Goal: Task Accomplishment & Management: Complete application form

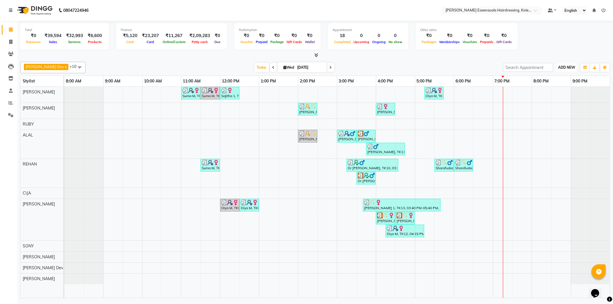
click at [569, 67] on span "ADD NEW" at bounding box center [566, 67] width 17 height 4
click at [556, 85] on link "Add Invoice" at bounding box center [552, 85] width 45 height 7
select select "service"
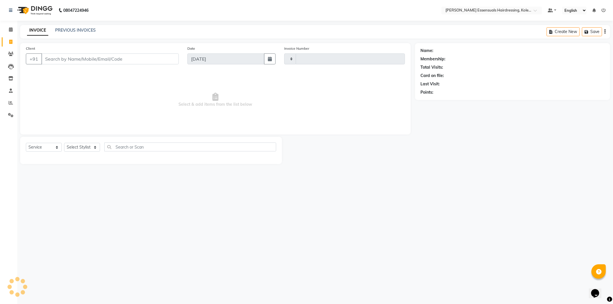
type input "1327"
select select "8281"
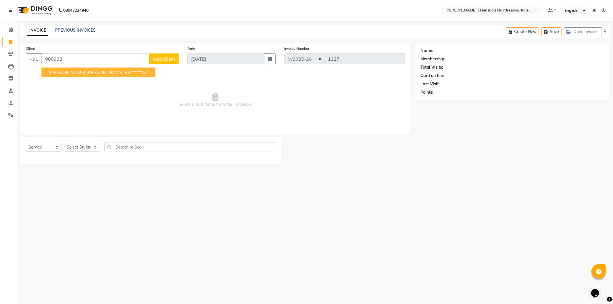
click at [125, 71] on ngb-highlight "98******67" at bounding box center [137, 72] width 24 height 6
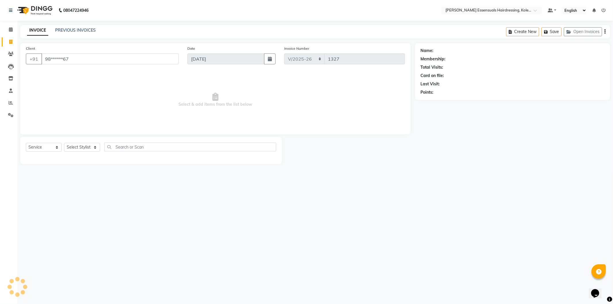
type input "98******67"
select select "1: Object"
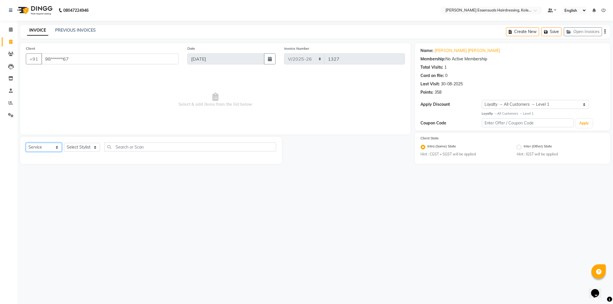
click at [47, 145] on select "Select Service Product Membership Package Voucher Prepaid Gift Card" at bounding box center [44, 147] width 36 height 9
select select "product"
click at [26, 143] on select "Select Service Product Membership Package Voucher Prepaid Gift Card" at bounding box center [44, 147] width 36 height 9
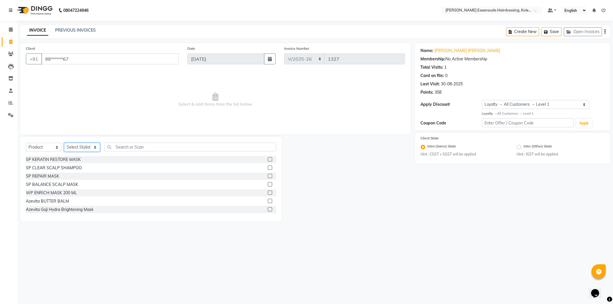
click at [82, 145] on select "Select Stylist Admin [PERSON_NAME] Dev [PERSON_NAME] [PERSON_NAME] [PERSON_NAME…" at bounding box center [82, 147] width 36 height 9
select select "79968"
click at [64, 143] on select "Select Stylist Admin [PERSON_NAME] Dev [PERSON_NAME] [PERSON_NAME] [PERSON_NAME…" at bounding box center [82, 147] width 36 height 9
click at [133, 146] on input "text" at bounding box center [190, 146] width 172 height 9
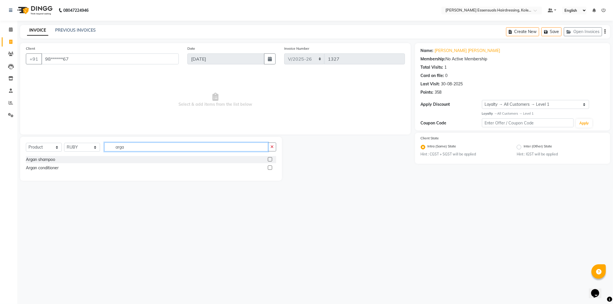
type input "arga"
click at [271, 159] on label at bounding box center [270, 159] width 4 height 4
click at [271, 159] on input "checkbox" at bounding box center [270, 160] width 4 height 4
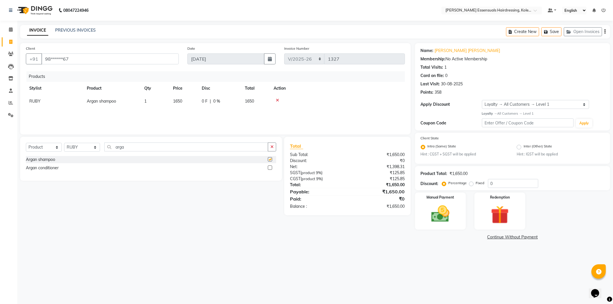
checkbox input "false"
click at [271, 168] on label at bounding box center [270, 167] width 4 height 4
click at [271, 168] on input "checkbox" at bounding box center [270, 168] width 4 height 4
checkbox input "false"
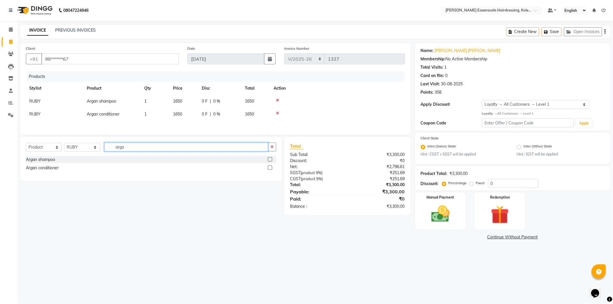
click at [163, 150] on input "arga" at bounding box center [186, 146] width 164 height 9
type input "a"
type input "oil"
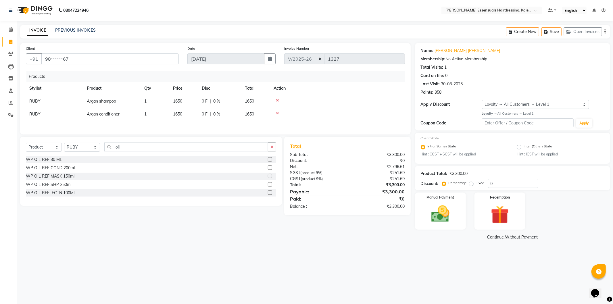
click at [268, 192] on label at bounding box center [270, 192] width 4 height 4
click at [268, 192] on input "checkbox" at bounding box center [270, 193] width 4 height 4
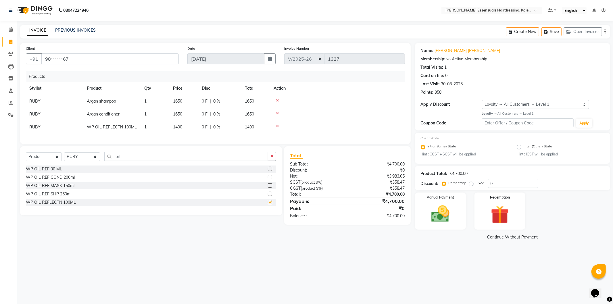
checkbox input "false"
click at [437, 207] on img at bounding box center [440, 214] width 31 height 22
click at [491, 236] on span "UPI" at bounding box center [489, 237] width 9 height 7
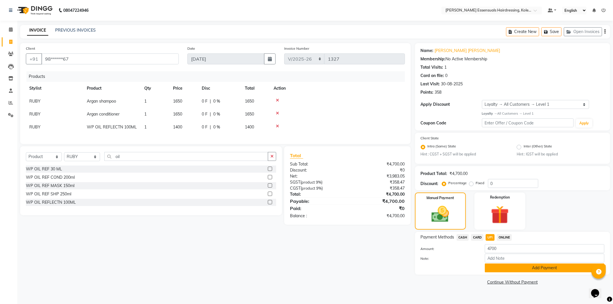
click at [498, 265] on button "Add Payment" at bounding box center [543, 267] width 119 height 9
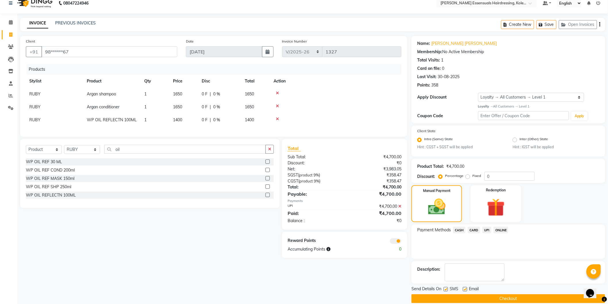
scroll to position [15, 0]
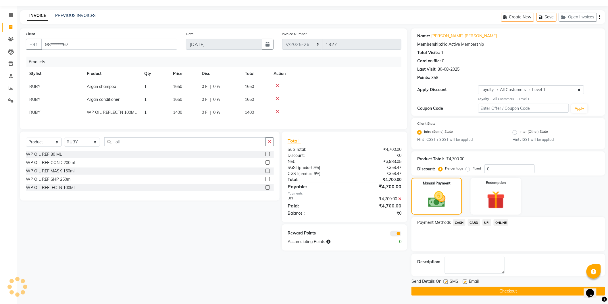
click at [482, 295] on button "Checkout" at bounding box center [508, 291] width 194 height 9
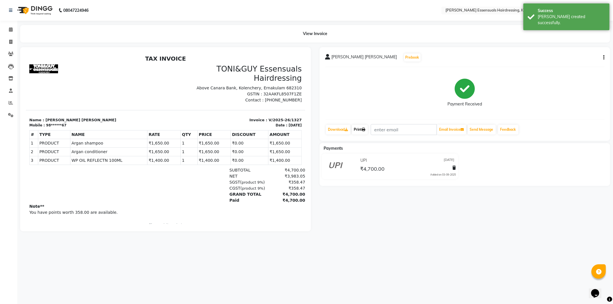
click at [355, 130] on link "Print" at bounding box center [359, 130] width 16 height 10
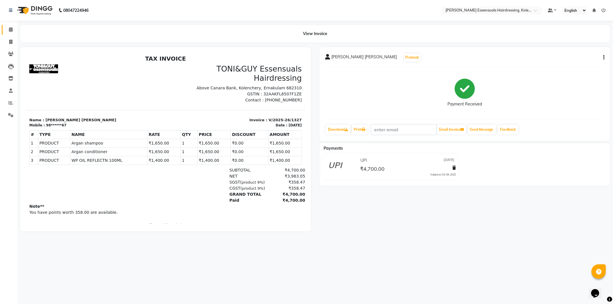
click at [7, 25] on link "Calendar" at bounding box center [9, 29] width 14 height 9
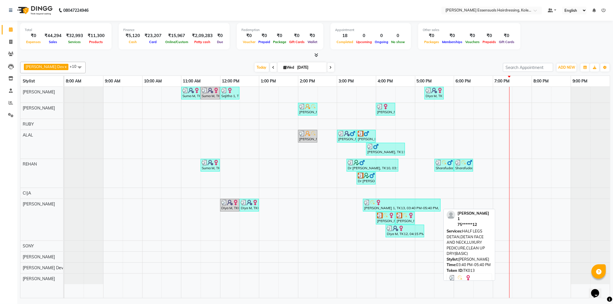
click at [398, 206] on div "[PERSON_NAME] 1, TK13, 03:40 PM-05:40 PM, HALF LEGS DETAN,DETAN FACE AND NECK,L…" at bounding box center [401, 205] width 76 height 11
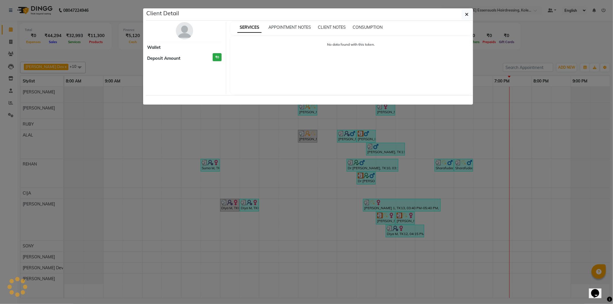
select select "3"
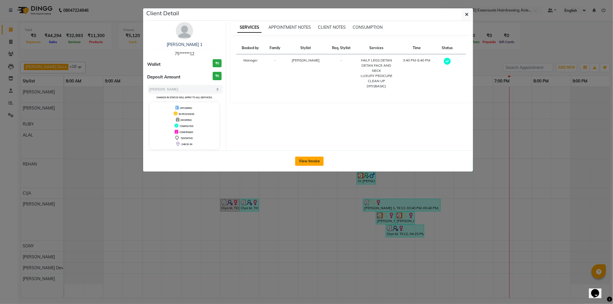
click at [318, 157] on button "View Invoice" at bounding box center [309, 161] width 28 height 9
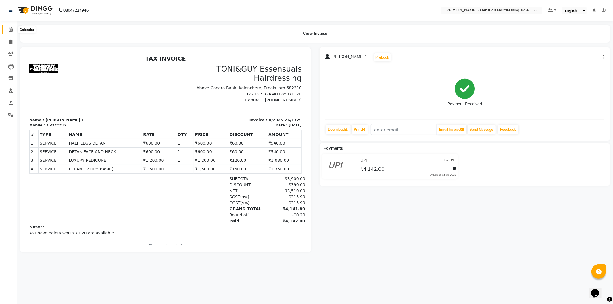
click at [6, 30] on span at bounding box center [11, 29] width 10 height 7
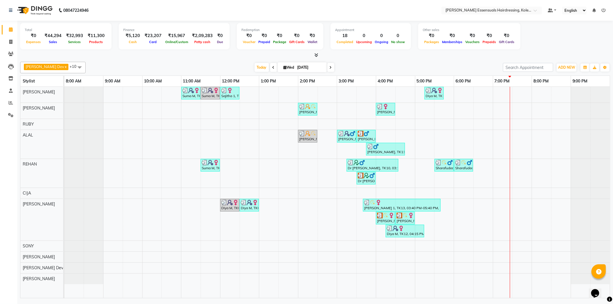
click at [458, 165] on img at bounding box center [458, 163] width 6 height 6
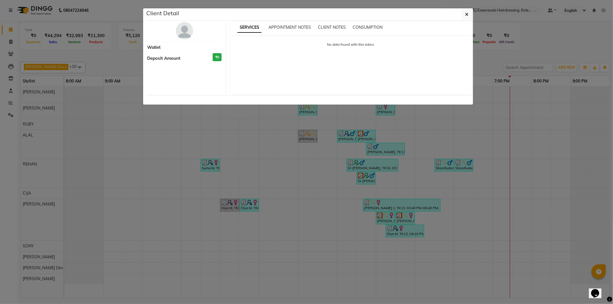
select select "3"
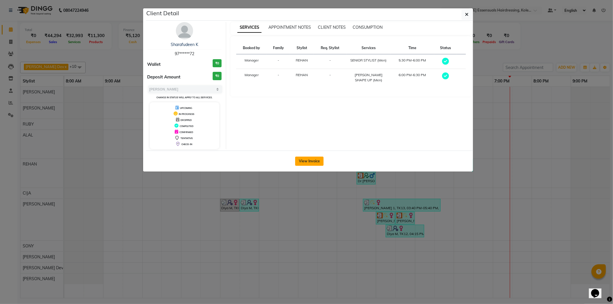
click at [307, 160] on button "View Invoice" at bounding box center [309, 161] width 28 height 9
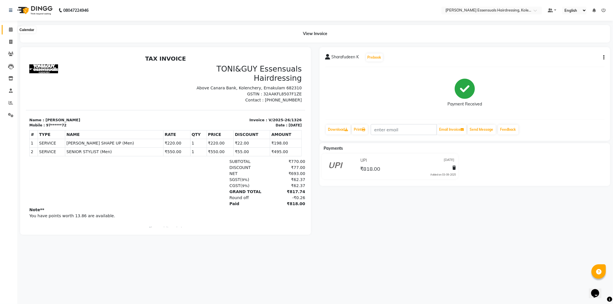
click at [7, 28] on span at bounding box center [11, 29] width 10 height 7
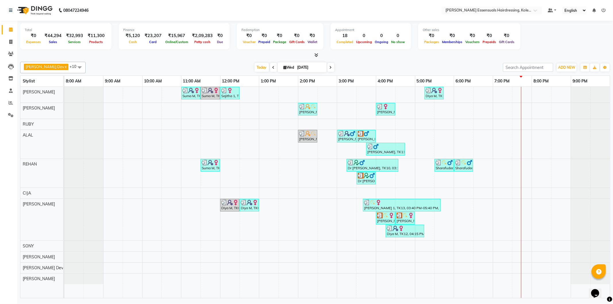
click at [519, 141] on div "Suma M, TK01, 11:00 AM-11:30 AM, IRONING SHOULDER LENGHTH (WOMEN) Suma M, TK01,…" at bounding box center [336, 192] width 545 height 211
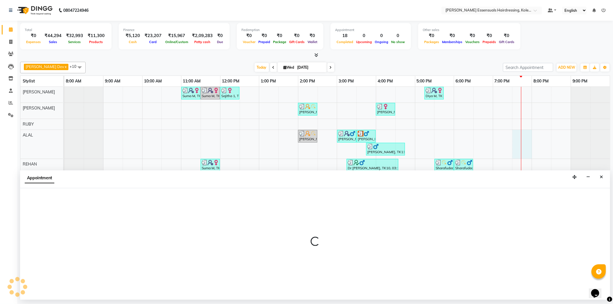
select select "79970"
select select "1170"
select select "tentative"
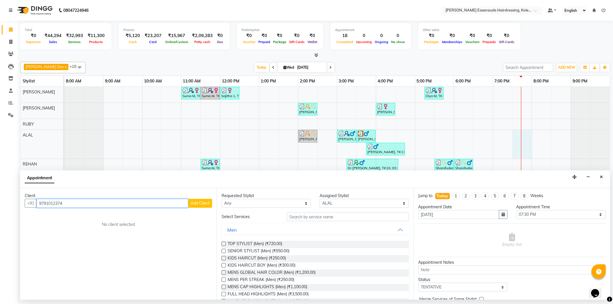
type input "9791012374"
click at [200, 207] on button "Add Client" at bounding box center [200, 203] width 24 height 9
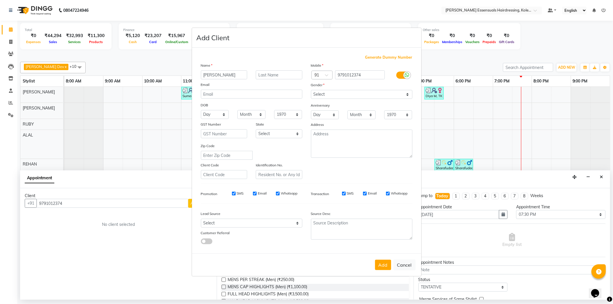
type input "[PERSON_NAME]"
click at [280, 76] on input "text" at bounding box center [279, 74] width 47 height 9
type input "S"
click at [339, 97] on select "Select [DEMOGRAPHIC_DATA] [DEMOGRAPHIC_DATA] Other Prefer Not To Say" at bounding box center [361, 94] width 101 height 9
select select "[DEMOGRAPHIC_DATA]"
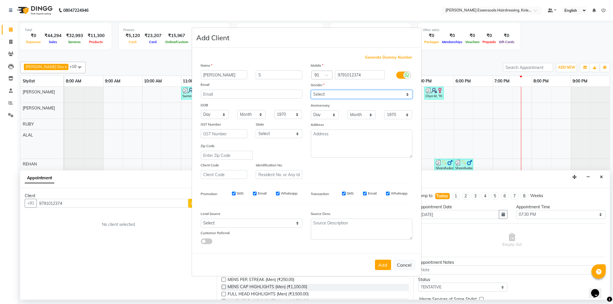
click at [311, 90] on select "Select [DEMOGRAPHIC_DATA] [DEMOGRAPHIC_DATA] Other Prefer Not To Say" at bounding box center [361, 94] width 101 height 9
click at [379, 262] on button "Add" at bounding box center [383, 265] width 16 height 10
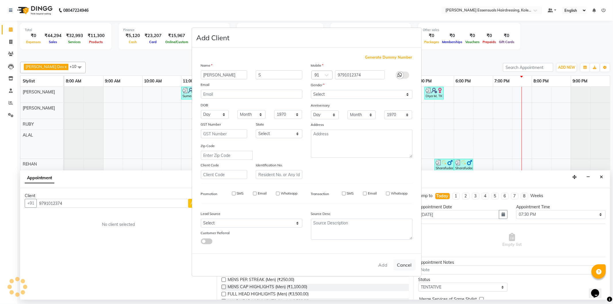
type input "97******74"
select select
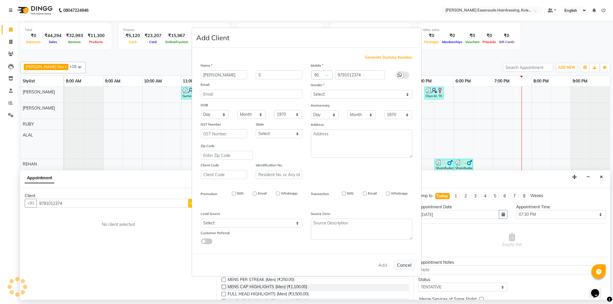
select select
checkbox input "false"
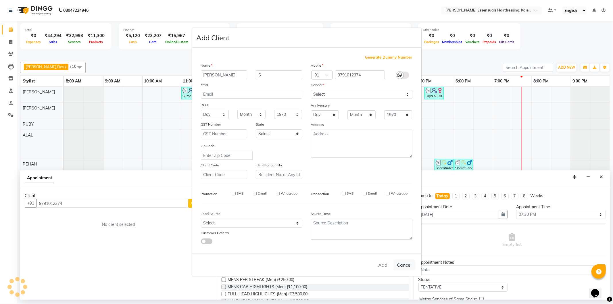
checkbox input "false"
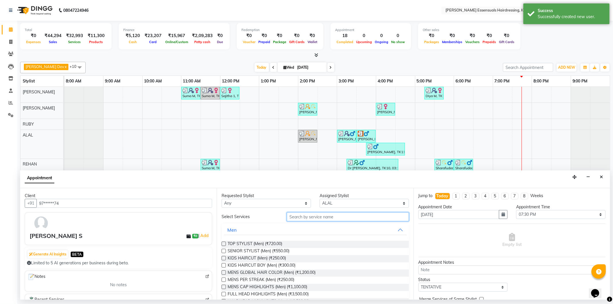
click at [298, 218] on input "text" at bounding box center [348, 216] width 122 height 9
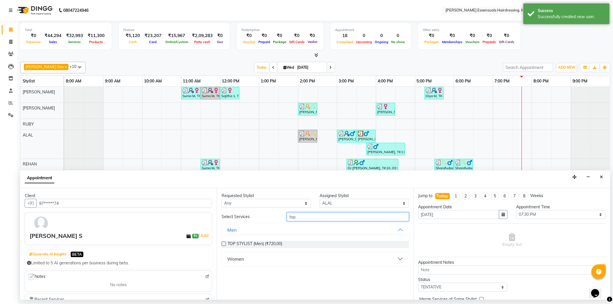
type input "top"
click at [235, 256] on div "Women" at bounding box center [235, 258] width 17 height 7
click at [222, 271] on label at bounding box center [223, 273] width 4 height 4
click at [222, 271] on input "checkbox" at bounding box center [223, 273] width 4 height 4
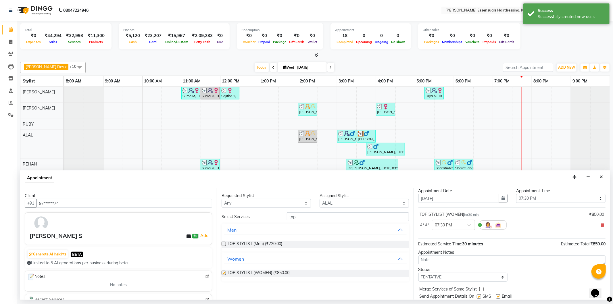
checkbox input "false"
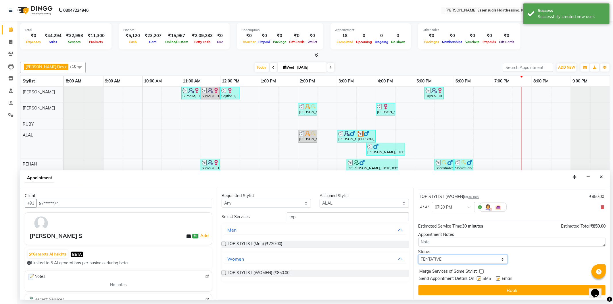
click at [432, 259] on select "Select TENTATIVE CONFIRM CHECK-IN UPCOMING" at bounding box center [462, 259] width 89 height 9
select select "check-in"
click at [418, 255] on select "Select TENTATIVE CONFIRM CHECK-IN UPCOMING" at bounding box center [462, 259] width 89 height 9
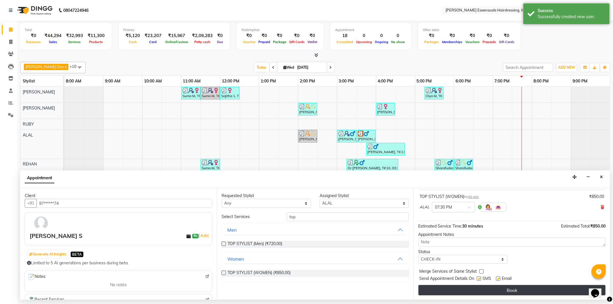
click at [437, 291] on button "Book" at bounding box center [511, 290] width 187 height 10
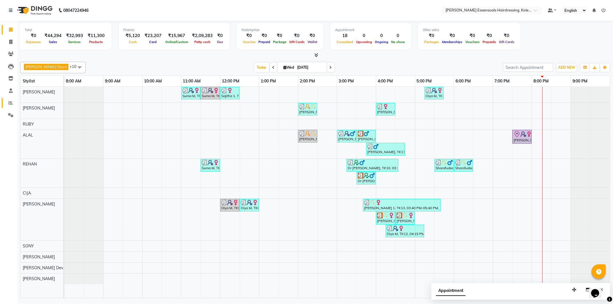
click at [13, 99] on link "Reports" at bounding box center [9, 102] width 14 height 9
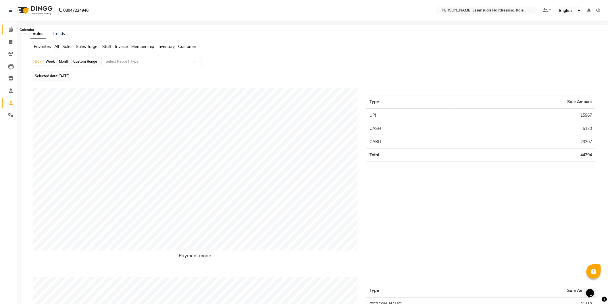
click at [9, 29] on icon at bounding box center [11, 29] width 4 height 4
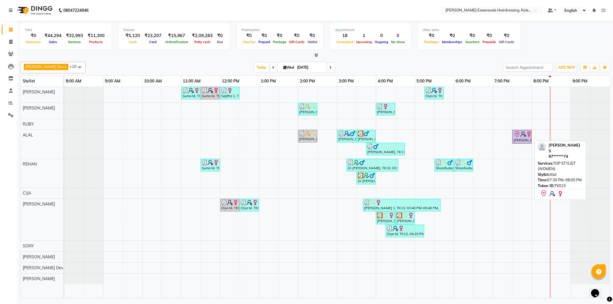
click at [518, 136] on icon at bounding box center [516, 134] width 7 height 7
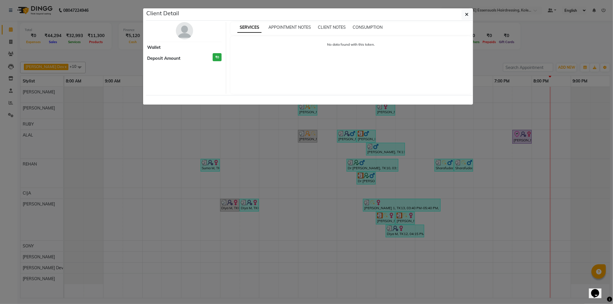
select select "8"
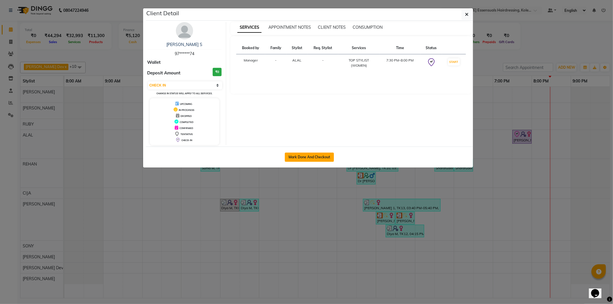
click at [301, 156] on button "Mark Done And Checkout" at bounding box center [309, 156] width 49 height 9
select select "service"
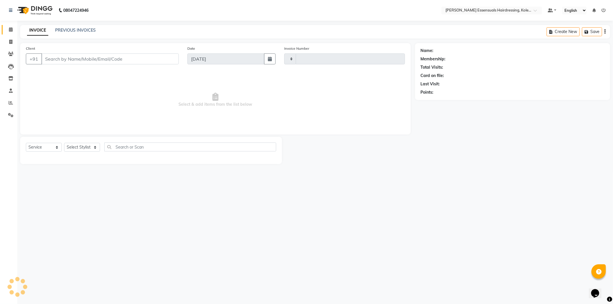
type input "1328"
select select "8281"
type input "97******74"
select select "79970"
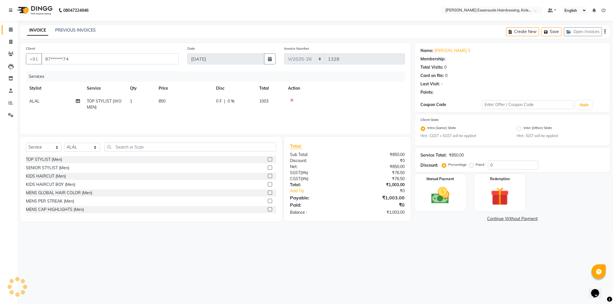
select select "1: Object"
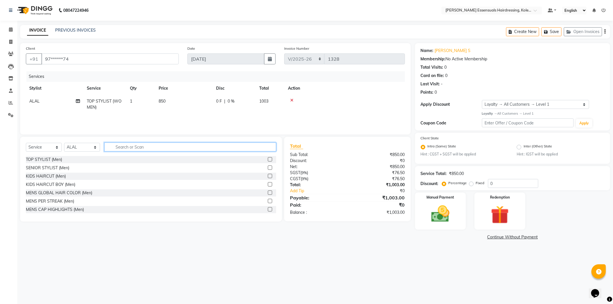
click at [125, 149] on input "text" at bounding box center [190, 146] width 172 height 9
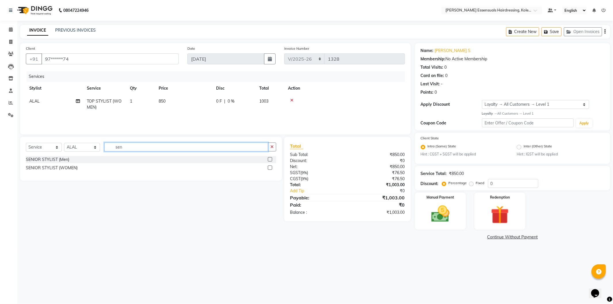
type input "sen"
click at [270, 168] on label at bounding box center [270, 167] width 4 height 4
click at [270, 168] on input "checkbox" at bounding box center [270, 168] width 4 height 4
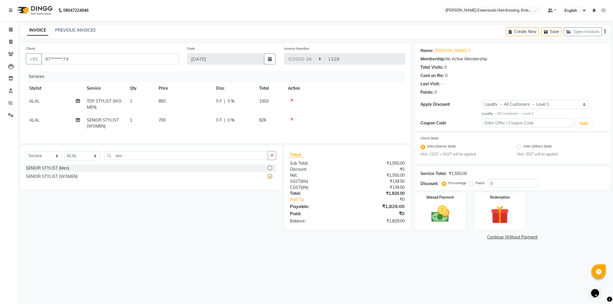
checkbox input "false"
click at [553, 32] on button "Save" at bounding box center [551, 31] width 20 height 9
click at [10, 28] on icon at bounding box center [11, 29] width 4 height 4
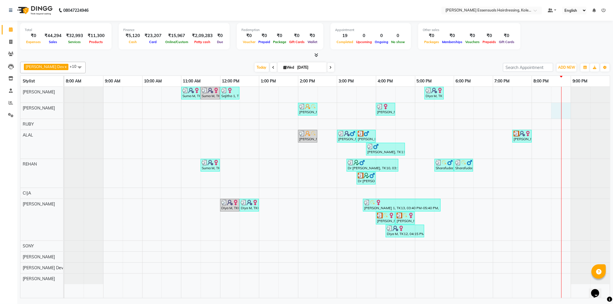
click at [555, 109] on div "Suma M, TK01, 11:00 AM-11:30 AM, IRONING SHOULDER LENGHTH (WOMEN) Suma M, TK01,…" at bounding box center [336, 192] width 545 height 211
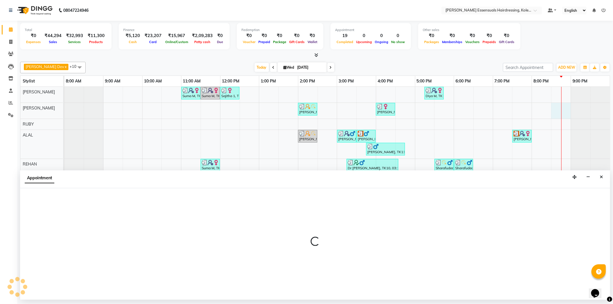
select select "79967"
select select "tentative"
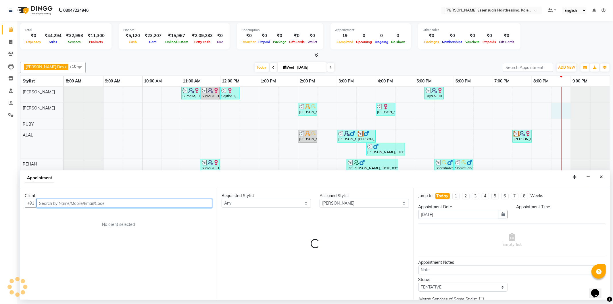
select select "1230"
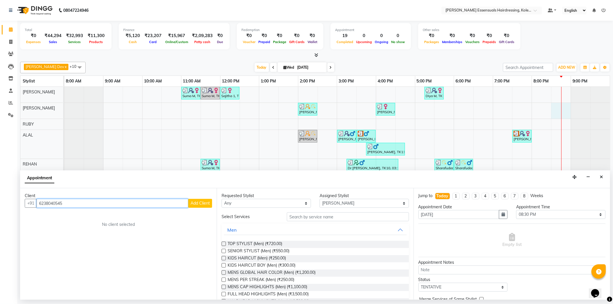
type input "6238040545"
click at [200, 203] on span "Add Client" at bounding box center [199, 202] width 19 height 5
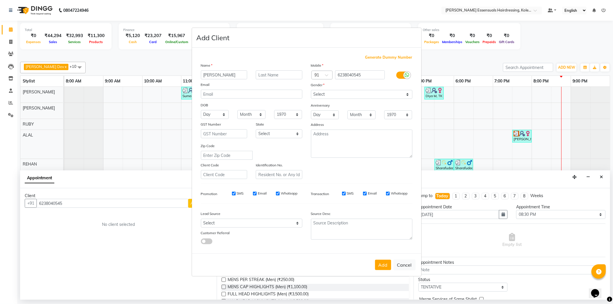
type input "[PERSON_NAME]"
click at [269, 76] on input "text" at bounding box center [279, 74] width 47 height 9
type input "S"
click at [339, 95] on select "Select [DEMOGRAPHIC_DATA] [DEMOGRAPHIC_DATA] Other Prefer Not To Say" at bounding box center [361, 94] width 101 height 9
select select "[DEMOGRAPHIC_DATA]"
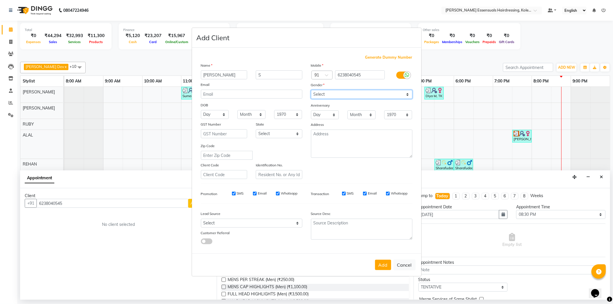
click at [311, 90] on select "Select [DEMOGRAPHIC_DATA] [DEMOGRAPHIC_DATA] Other Prefer Not To Say" at bounding box center [361, 94] width 101 height 9
click at [383, 268] on button "Add" at bounding box center [383, 265] width 16 height 10
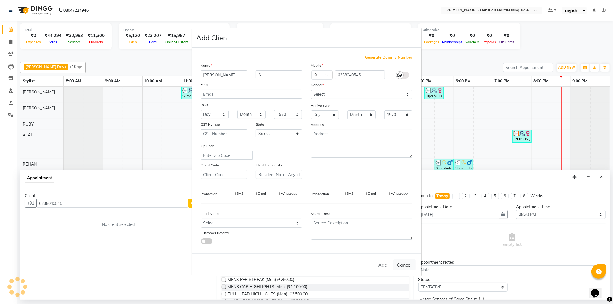
type input "62******45"
select select
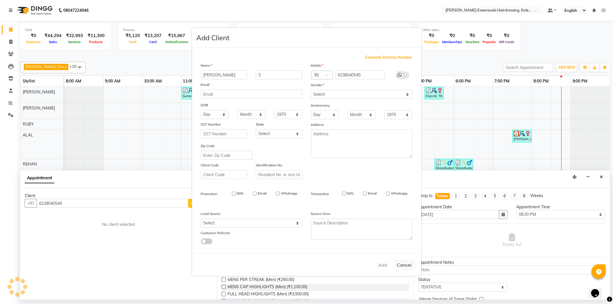
select select
checkbox input "false"
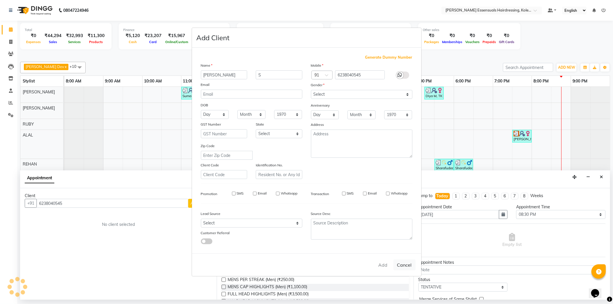
checkbox input "false"
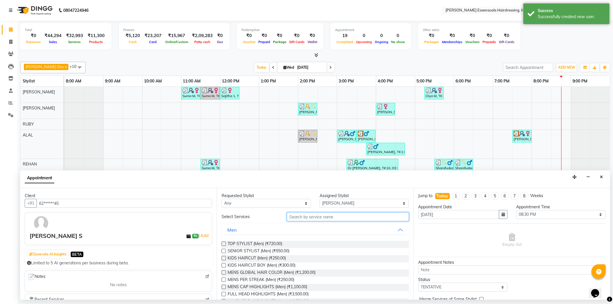
click at [297, 219] on input "text" at bounding box center [348, 216] width 122 height 9
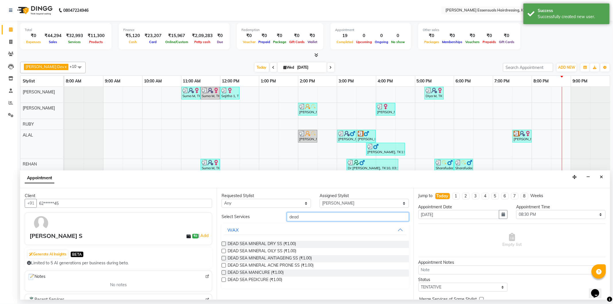
type input "dead"
click at [223, 251] on label at bounding box center [223, 251] width 4 height 4
click at [223, 251] on input "checkbox" at bounding box center [223, 252] width 4 height 4
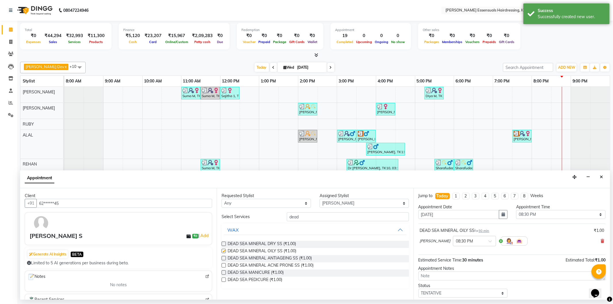
checkbox input "false"
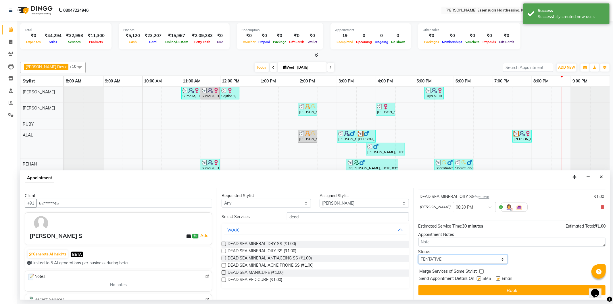
click at [438, 260] on select "Select TENTATIVE CONFIRM CHECK-IN UPCOMING" at bounding box center [462, 259] width 89 height 9
select select "check-in"
click at [418, 255] on select "Select TENTATIVE CONFIRM CHECK-IN UPCOMING" at bounding box center [462, 259] width 89 height 9
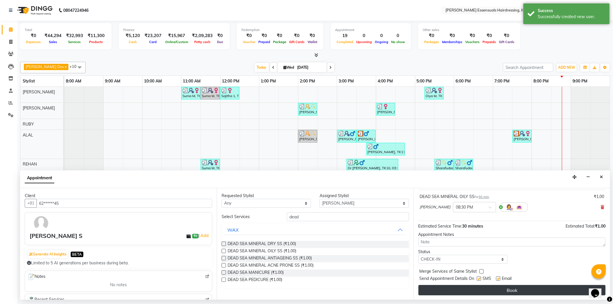
click at [442, 290] on button "Book" at bounding box center [511, 290] width 187 height 10
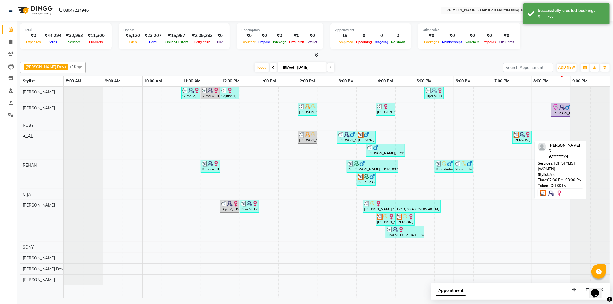
click at [523, 138] on div "[PERSON_NAME], TK15, 07:30 PM-08:00 PM, TOP STYLIST (WOMEN)" at bounding box center [522, 137] width 18 height 11
select select "3"
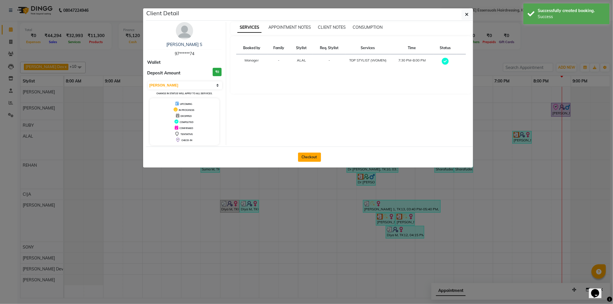
drag, startPoint x: 317, startPoint y: 156, endPoint x: 316, endPoint y: 159, distance: 2.9
click at [317, 156] on button "Checkout" at bounding box center [309, 156] width 23 height 9
select select "service"
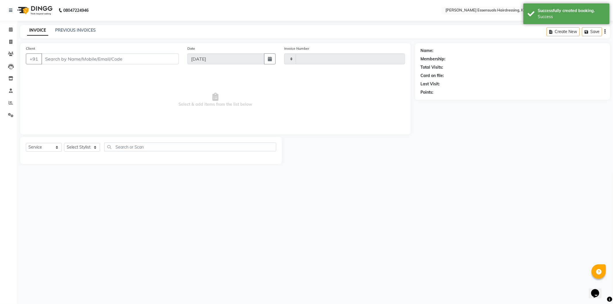
type input "1328"
select select "8281"
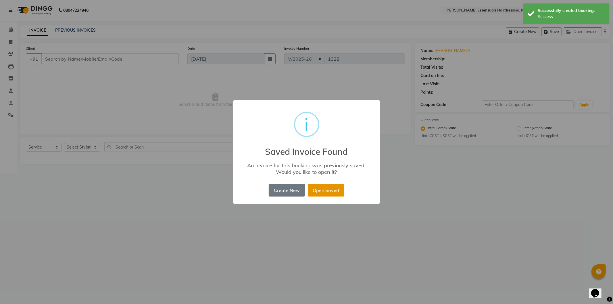
click at [335, 186] on button "Open Saved" at bounding box center [326, 190] width 36 height 13
type input "97******74"
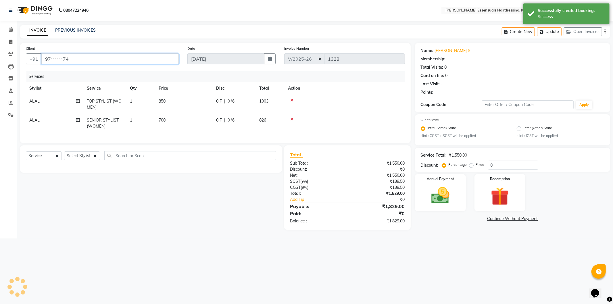
select select "1: Object"
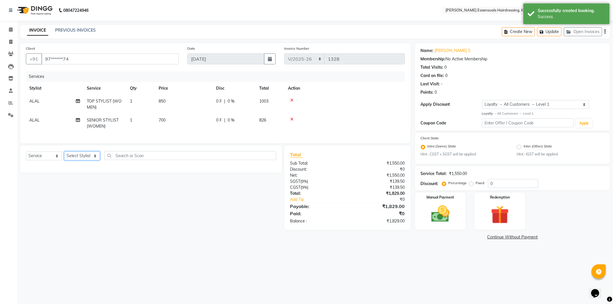
click at [81, 160] on select "Select Stylist Admin [PERSON_NAME] Dev [PERSON_NAME] [PERSON_NAME] [PERSON_NAME…" at bounding box center [82, 155] width 36 height 9
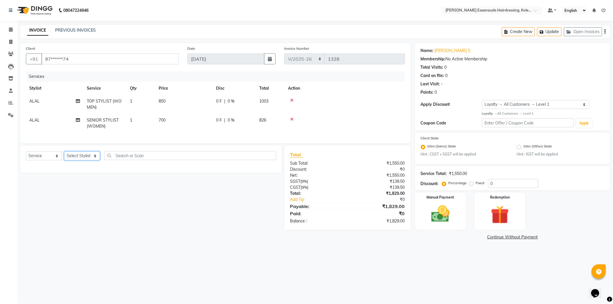
select select "79967"
click at [64, 156] on select "Select Stylist Admin [PERSON_NAME] Dev [PERSON_NAME] [PERSON_NAME] [PERSON_NAME…" at bounding box center [82, 155] width 36 height 9
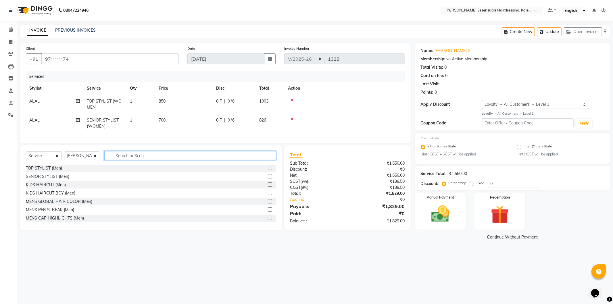
click at [122, 160] on input "text" at bounding box center [190, 155] width 172 height 9
type input "per"
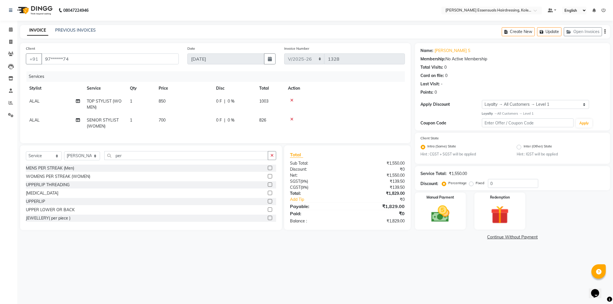
click at [268, 178] on label at bounding box center [270, 176] width 4 height 4
click at [268, 178] on input "checkbox" at bounding box center [270, 177] width 4 height 4
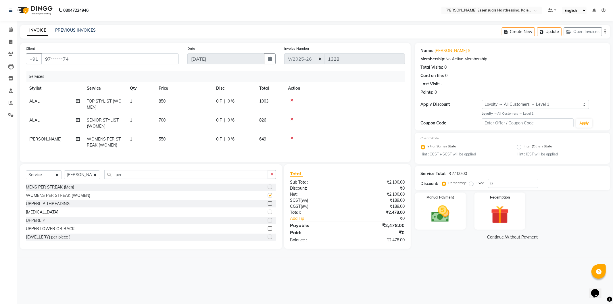
checkbox input "false"
click at [130, 138] on span "1" at bounding box center [131, 138] width 2 height 5
select select "79967"
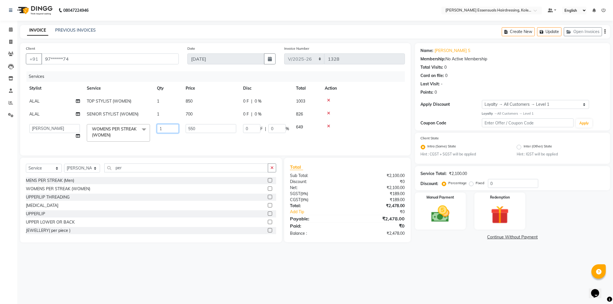
drag, startPoint x: 160, startPoint y: 130, endPoint x: 154, endPoint y: 130, distance: 6.0
click at [154, 130] on td "1" at bounding box center [167, 133] width 29 height 24
type input "11"
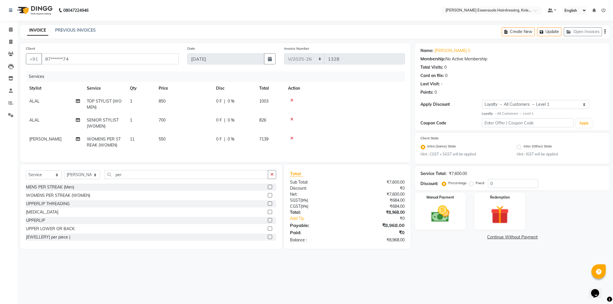
click at [371, 133] on td at bounding box center [344, 142] width 120 height 19
click at [290, 119] on icon at bounding box center [291, 119] width 3 height 4
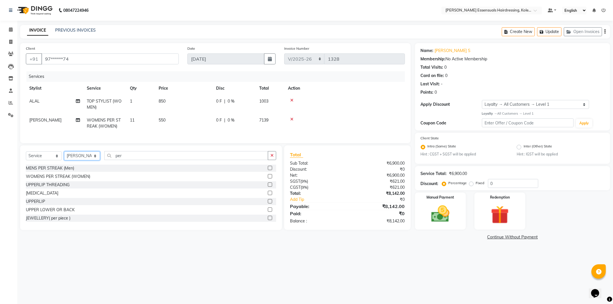
click at [84, 160] on select "Select Stylist Admin [PERSON_NAME] Dev [PERSON_NAME] [PERSON_NAME] [PERSON_NAME…" at bounding box center [82, 155] width 36 height 9
select select "79970"
click at [64, 156] on select "Select Stylist Admin [PERSON_NAME] Dev [PERSON_NAME] [PERSON_NAME] [PERSON_NAME…" at bounding box center [82, 155] width 36 height 9
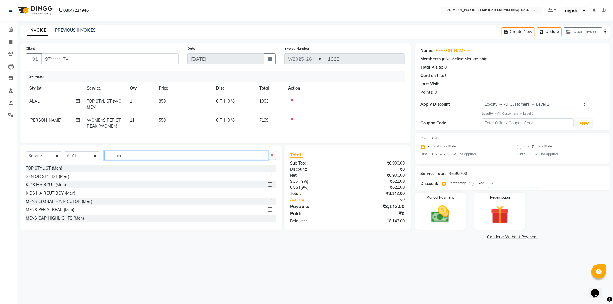
click at [134, 160] on input "per" at bounding box center [186, 155] width 164 height 9
type input "p"
type input "sen"
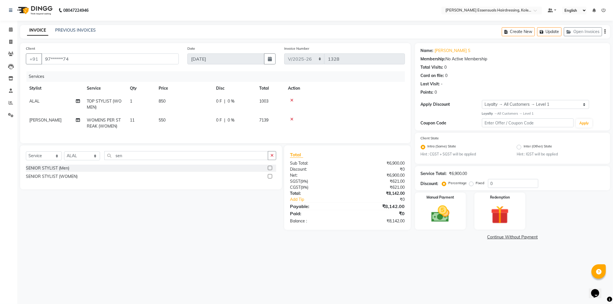
click at [268, 170] on label at bounding box center [270, 168] width 4 height 4
click at [268, 170] on input "checkbox" at bounding box center [270, 168] width 4 height 4
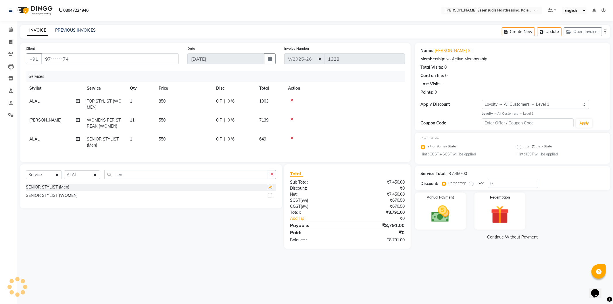
checkbox input "false"
click at [546, 30] on button "Update" at bounding box center [549, 31] width 24 height 9
click at [9, 29] on icon at bounding box center [11, 29] width 4 height 4
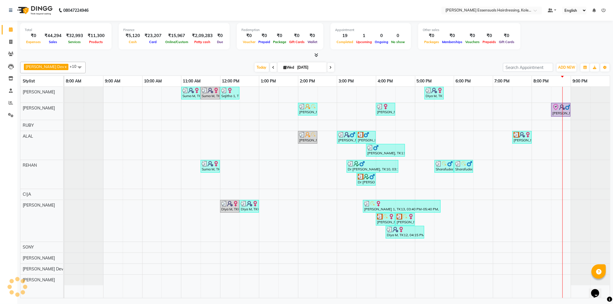
click at [557, 108] on icon at bounding box center [555, 107] width 5 height 6
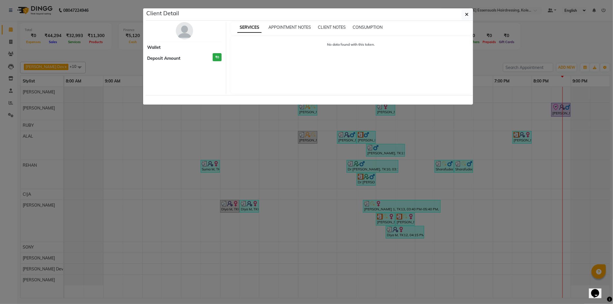
select select "8"
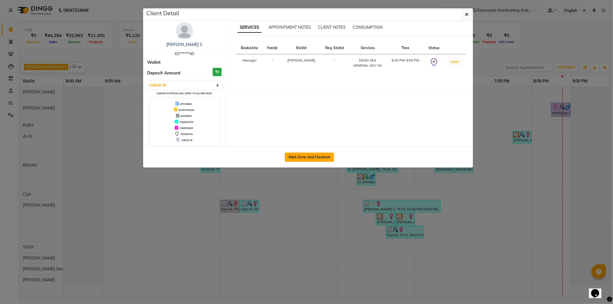
click at [326, 157] on button "Mark Done And Checkout" at bounding box center [309, 156] width 49 height 9
select select "service"
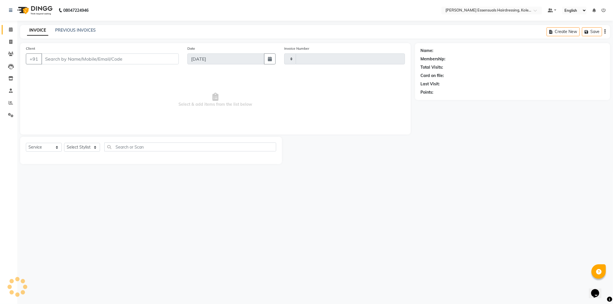
type input "1328"
select select "8281"
type input "62******45"
select select "79967"
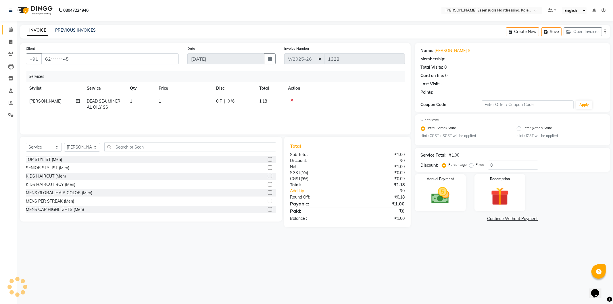
select select "1: Object"
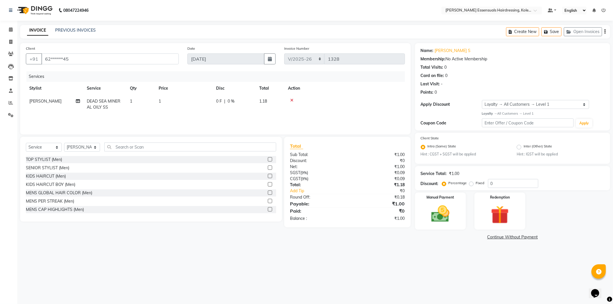
click at [168, 100] on td "1" at bounding box center [183, 104] width 57 height 19
select select "79967"
drag, startPoint x: 197, startPoint y: 104, endPoint x: 170, endPoint y: 103, distance: 27.3
click at [170, 103] on tr "Admin [PERSON_NAME] Dev [PERSON_NAME] [PERSON_NAME] [PERSON_NAME] Accountant [P…" at bounding box center [215, 107] width 379 height 24
type input "2500"
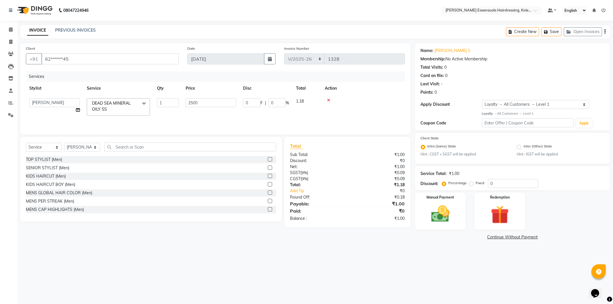
click at [378, 97] on td at bounding box center [363, 107] width 84 height 24
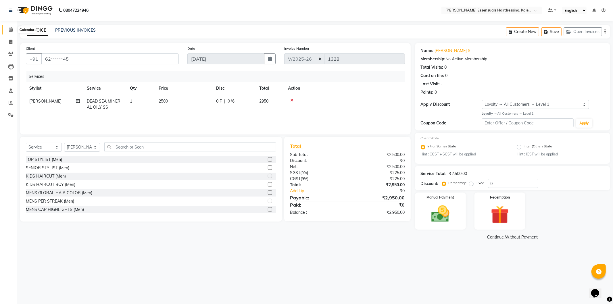
click at [7, 30] on span at bounding box center [11, 29] width 10 height 7
click at [550, 34] on button "Save" at bounding box center [551, 31] width 20 height 9
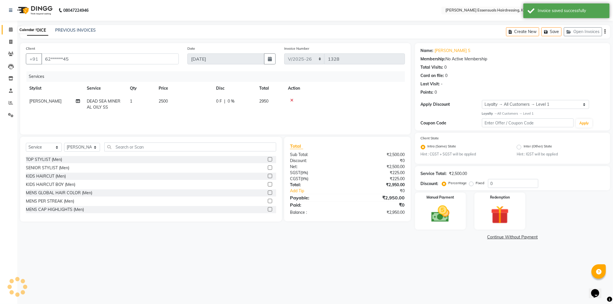
click at [7, 28] on span at bounding box center [11, 29] width 10 height 7
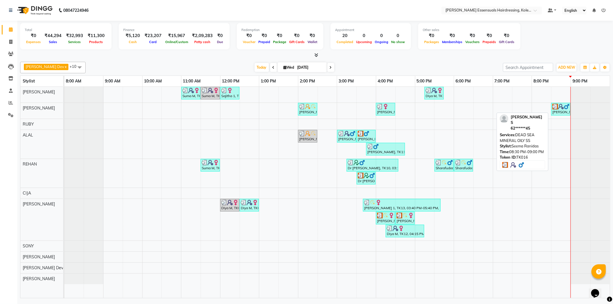
click at [553, 109] on img at bounding box center [555, 107] width 6 height 6
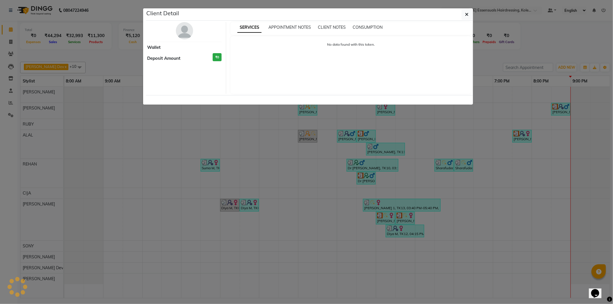
select select "3"
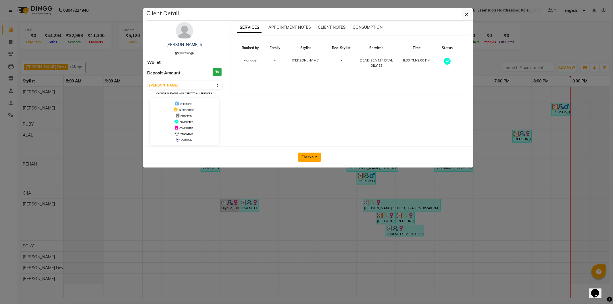
click at [314, 156] on button "Checkout" at bounding box center [309, 156] width 23 height 9
select select "8281"
select select "service"
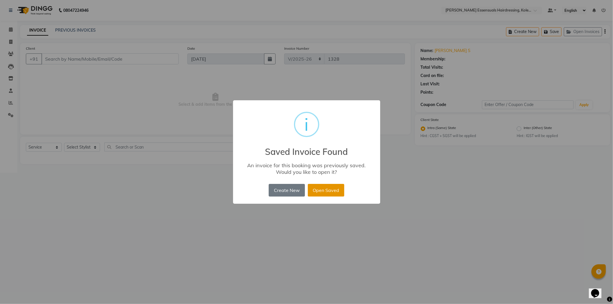
click at [334, 190] on button "Open Saved" at bounding box center [326, 190] width 36 height 13
type input "62******45"
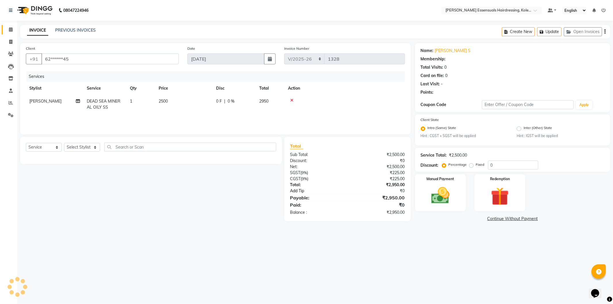
select select "1: Object"
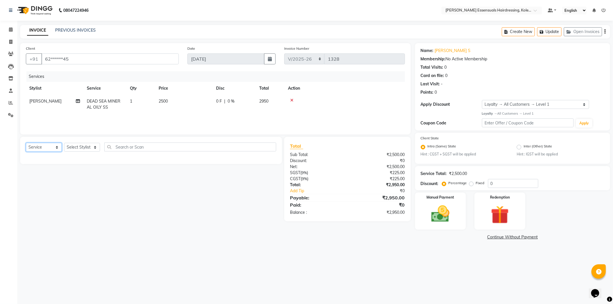
click at [41, 148] on select "Select Service Product Membership Package Voucher Prepaid Gift Card" at bounding box center [44, 147] width 36 height 9
click at [93, 192] on div "Select Service Product Membership Package Voucher Prepaid Gift Card Select Styl…" at bounding box center [149, 179] width 266 height 84
click at [82, 148] on select "Select Stylist Admin [PERSON_NAME] Dev [PERSON_NAME] [PERSON_NAME] [PERSON_NAME…" at bounding box center [82, 147] width 36 height 9
select select "80144"
click at [64, 143] on select "Select Stylist Admin [PERSON_NAME] Dev [PERSON_NAME] [PERSON_NAME] [PERSON_NAME…" at bounding box center [82, 147] width 36 height 9
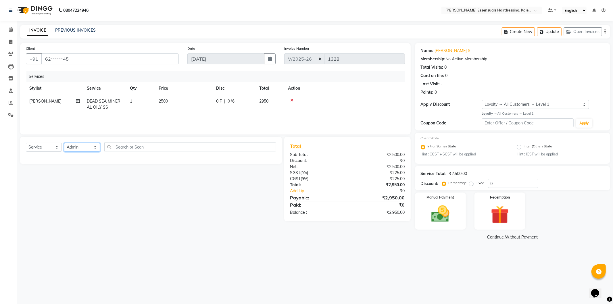
click at [82, 147] on select "Select Stylist Admin [PERSON_NAME] Dev [PERSON_NAME] [PERSON_NAME] [PERSON_NAME…" at bounding box center [82, 147] width 36 height 9
click at [136, 189] on div "Select Service Product Membership Package Voucher Prepaid Gift Card Select Styl…" at bounding box center [149, 179] width 266 height 84
click at [10, 26] on span at bounding box center [11, 29] width 10 height 7
click at [11, 27] on span at bounding box center [11, 29] width 10 height 7
click at [546, 28] on button "Update" at bounding box center [549, 31] width 24 height 9
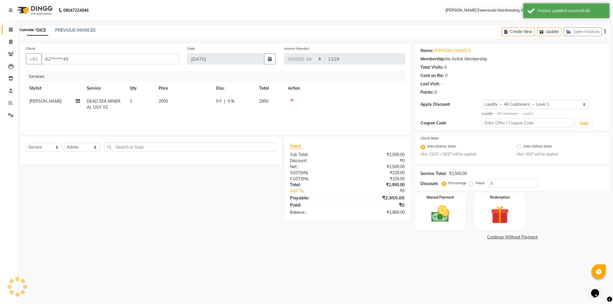
click at [11, 30] on icon at bounding box center [11, 29] width 4 height 4
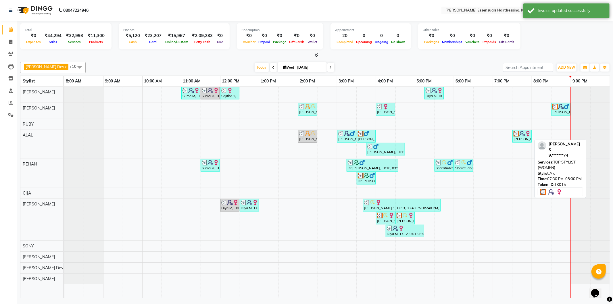
click at [519, 136] on img at bounding box center [522, 134] width 6 height 6
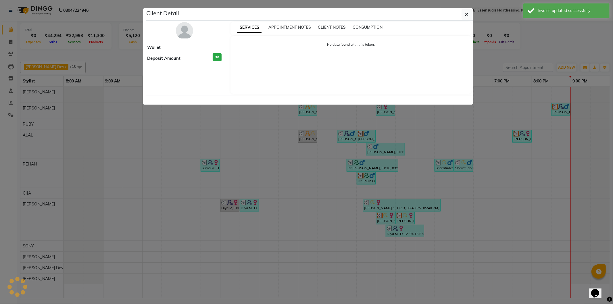
select select "3"
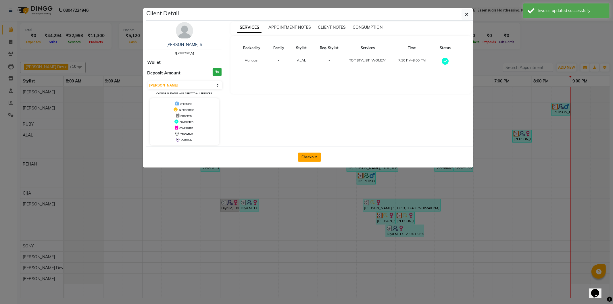
click at [316, 159] on button "Checkout" at bounding box center [309, 156] width 23 height 9
select select "service"
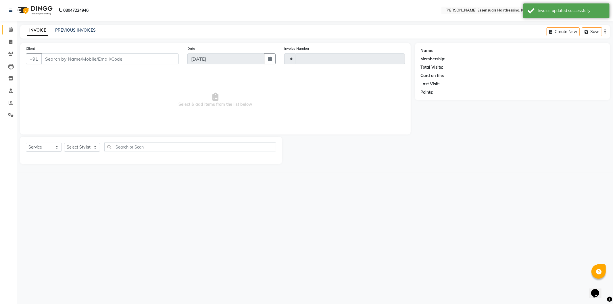
type input "1328"
select select "8281"
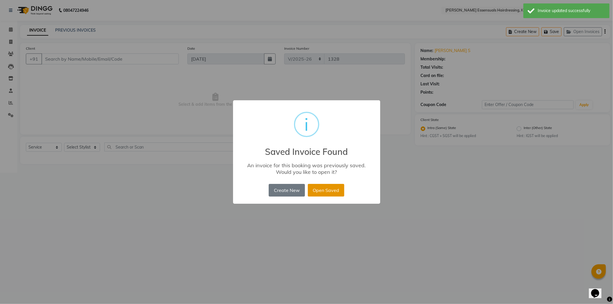
click at [319, 192] on button "Open Saved" at bounding box center [326, 190] width 36 height 13
type input "97******74"
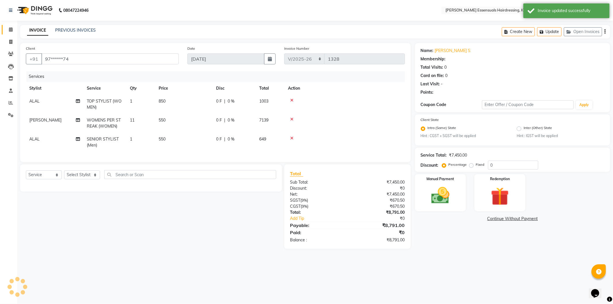
select select "1: Object"
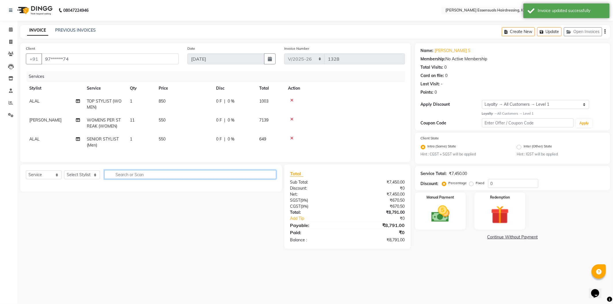
click at [133, 179] on input "text" at bounding box center [190, 174] width 172 height 9
type input "beard"
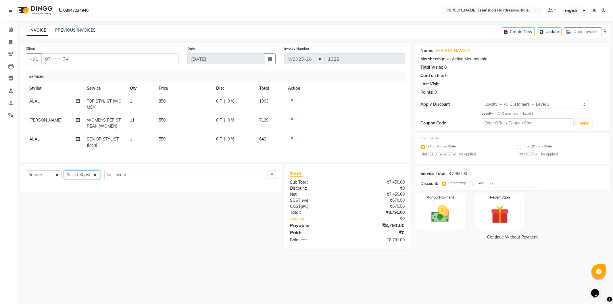
click at [67, 177] on select "Select Stylist Admin [PERSON_NAME] Dev [PERSON_NAME] [PERSON_NAME] [PERSON_NAME…" at bounding box center [82, 174] width 36 height 9
select select "79970"
click at [64, 175] on select "Select Stylist Admin [PERSON_NAME] Dev [PERSON_NAME] [PERSON_NAME] [PERSON_NAME…" at bounding box center [82, 174] width 36 height 9
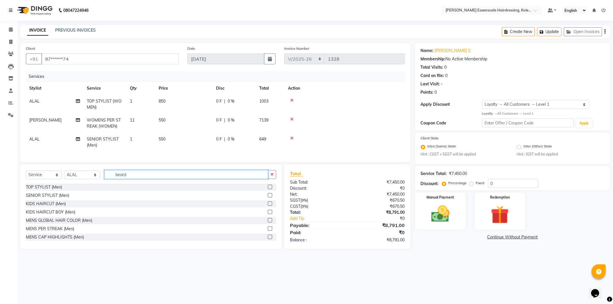
click at [130, 179] on input "beard" at bounding box center [186, 174] width 164 height 9
type input "b"
type input "bear"
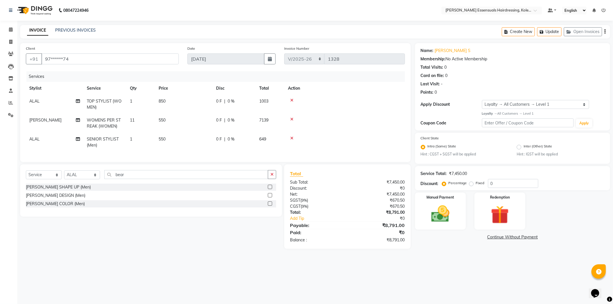
click at [271, 189] on label at bounding box center [270, 187] width 4 height 4
click at [271, 189] on input "checkbox" at bounding box center [270, 187] width 4 height 4
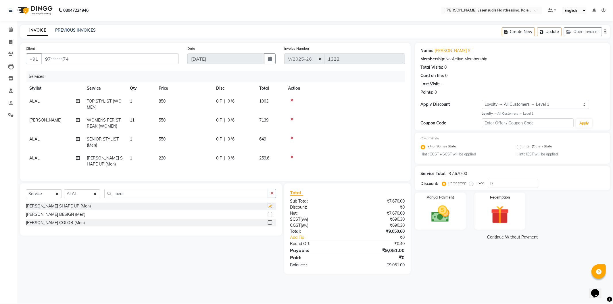
checkbox input "false"
click at [552, 34] on button "Update" at bounding box center [549, 31] width 24 height 9
click at [12, 30] on icon at bounding box center [11, 29] width 4 height 4
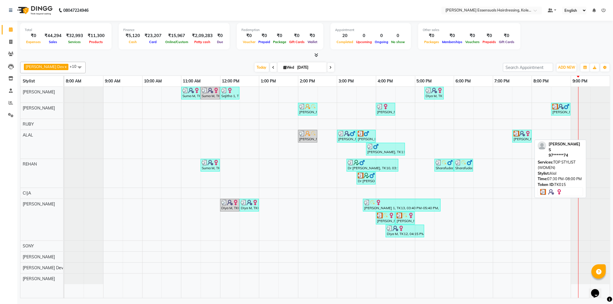
click at [525, 140] on div "[PERSON_NAME], TK15, 07:30 PM-08:00 PM, TOP STYLIST (WOMEN)" at bounding box center [522, 136] width 18 height 11
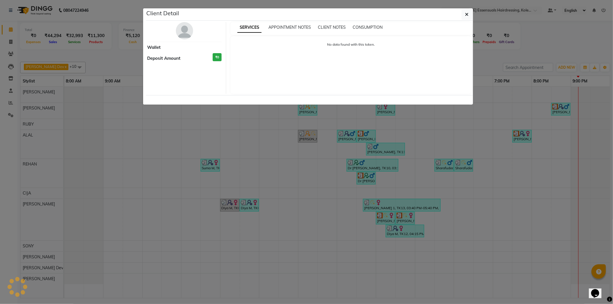
select select "3"
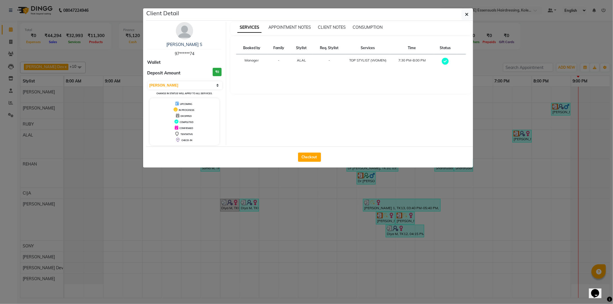
click at [437, 235] on ngb-modal-window "Client Detail Gireesh S 97******74 Wallet Deposit Amount ₹0 Select MARK DONE UP…" at bounding box center [306, 152] width 613 height 304
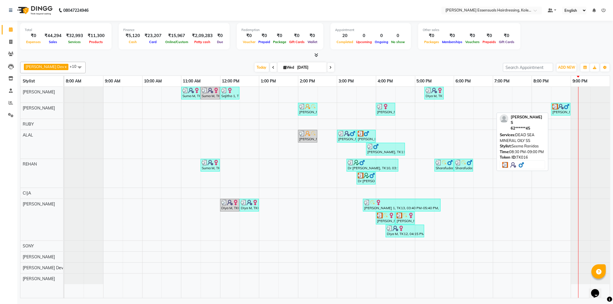
click at [564, 107] on img at bounding box center [566, 107] width 6 height 6
select select "3"
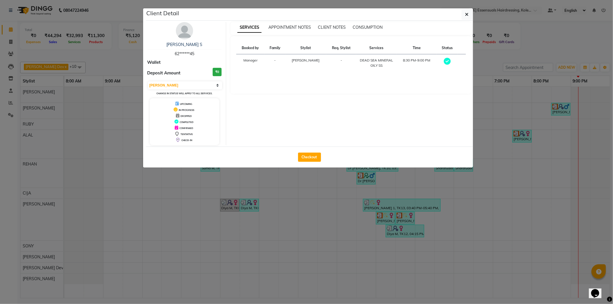
click at [487, 221] on ngb-modal-window "Client Detail jobin S 62******45 Wallet Deposit Amount ₹0 Select MARK DONE UPCO…" at bounding box center [306, 152] width 613 height 304
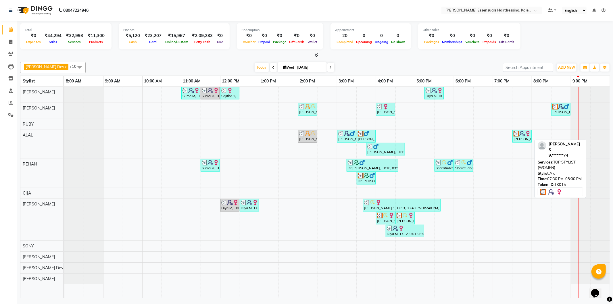
click at [521, 134] on img at bounding box center [522, 134] width 6 height 6
select select "3"
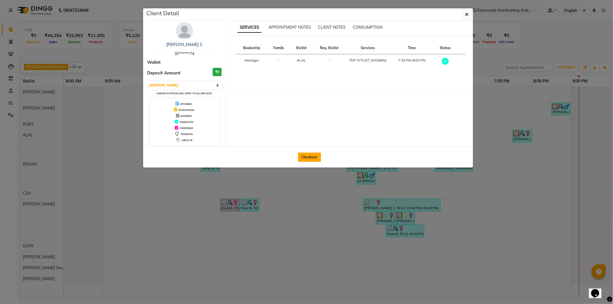
click at [304, 153] on button "Checkout" at bounding box center [309, 156] width 23 height 9
select select "service"
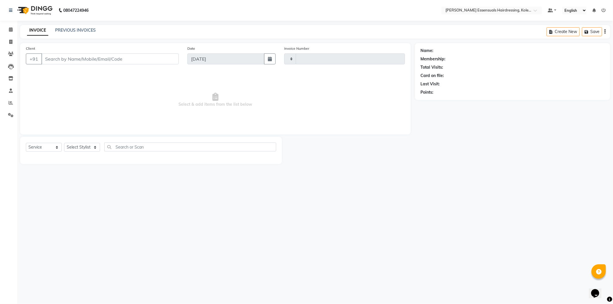
type input "1328"
select select "8281"
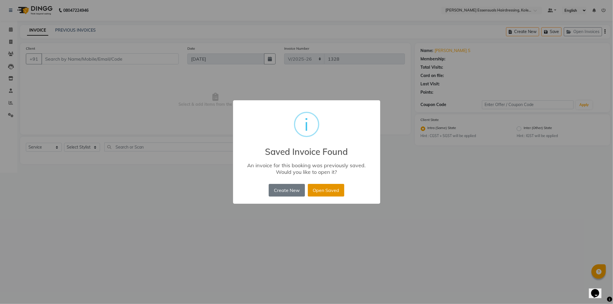
click at [324, 186] on button "Open Saved" at bounding box center [326, 190] width 36 height 13
type input "97******74"
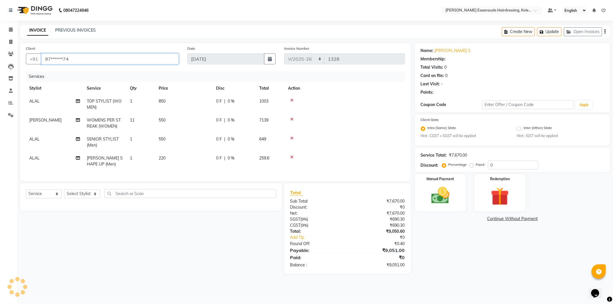
select select "1: Object"
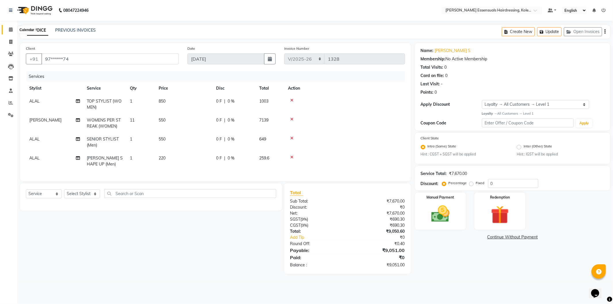
click at [9, 26] on span at bounding box center [11, 29] width 10 height 7
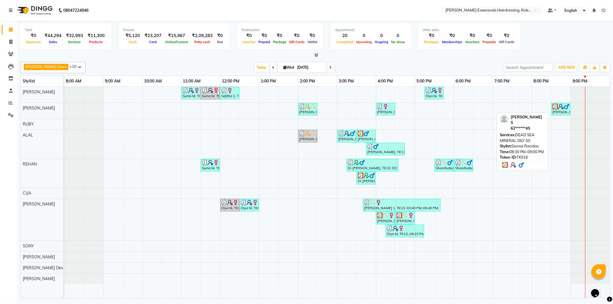
click at [561, 113] on div "[PERSON_NAME] S, TK16, 08:30 PM-09:00 PM, DEAD SEA MINERAL OILY SS" at bounding box center [560, 109] width 18 height 11
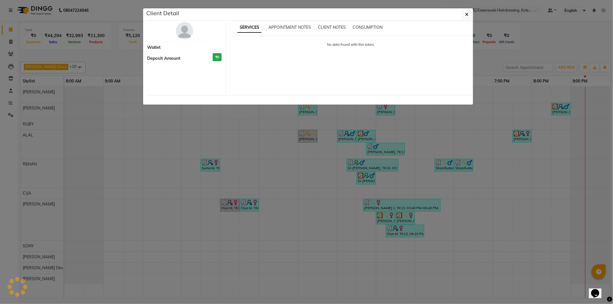
select select "3"
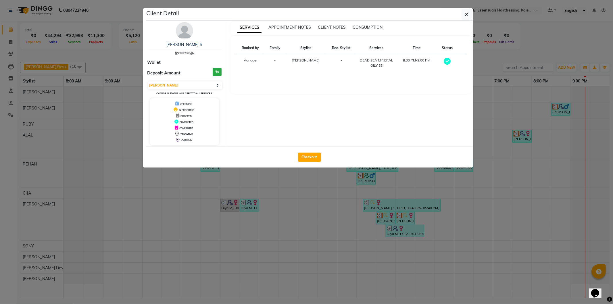
drag, startPoint x: 298, startPoint y: 153, endPoint x: 297, endPoint y: 156, distance: 3.3
click at [297, 156] on div "Checkout" at bounding box center [309, 156] width 327 height 21
click at [304, 158] on button "Checkout" at bounding box center [309, 156] width 23 height 9
select select "service"
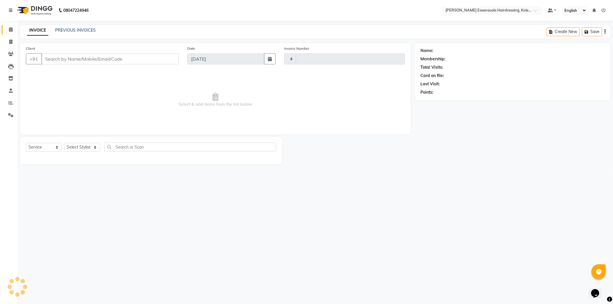
type input "1328"
select select "8281"
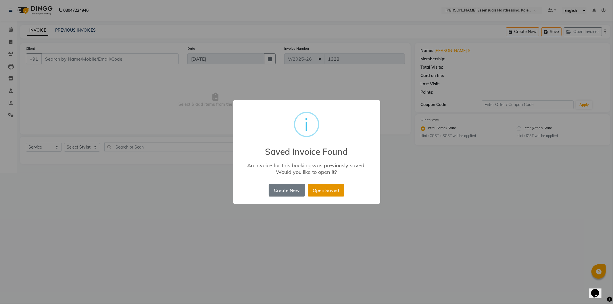
click at [332, 191] on button "Open Saved" at bounding box center [326, 190] width 36 height 13
type input "62******45"
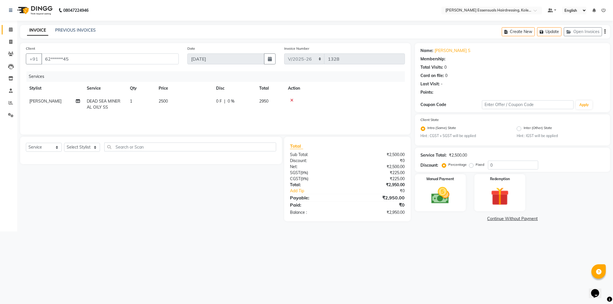
select select "1: Object"
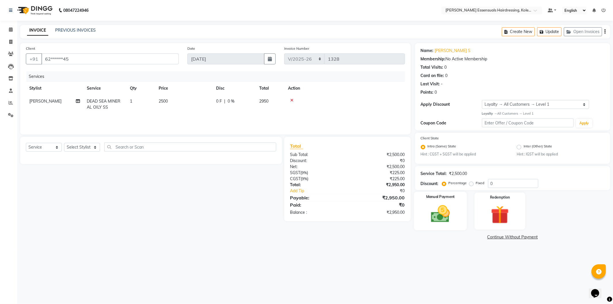
click at [436, 214] on img at bounding box center [440, 214] width 31 height 22
click at [462, 236] on span "CASH" at bounding box center [462, 237] width 12 height 7
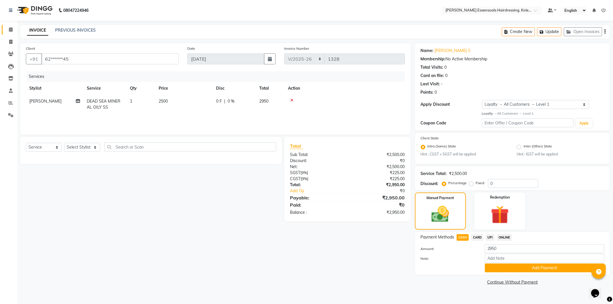
click at [4, 26] on link "Calendar" at bounding box center [9, 29] width 14 height 9
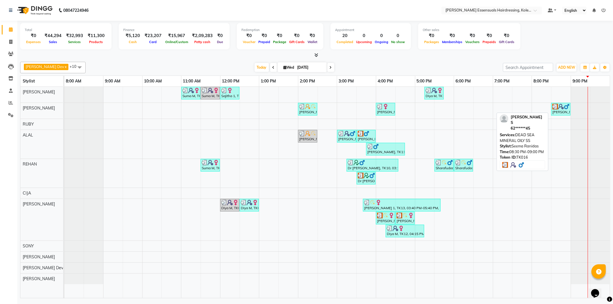
click at [564, 111] on div "[PERSON_NAME] S, TK16, 08:30 PM-09:00 PM, DEAD SEA MINERAL OILY SS" at bounding box center [560, 109] width 18 height 11
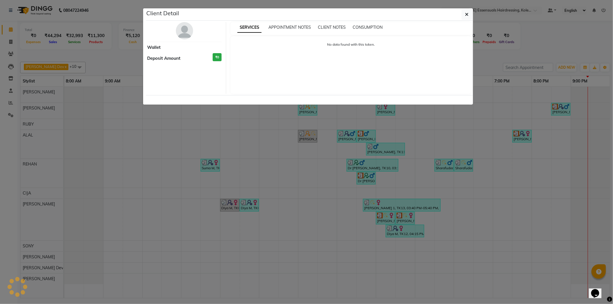
select select "3"
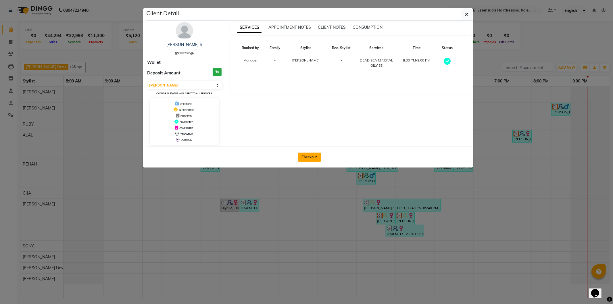
click at [305, 156] on button "Checkout" at bounding box center [309, 156] width 23 height 9
select select "8281"
select select "service"
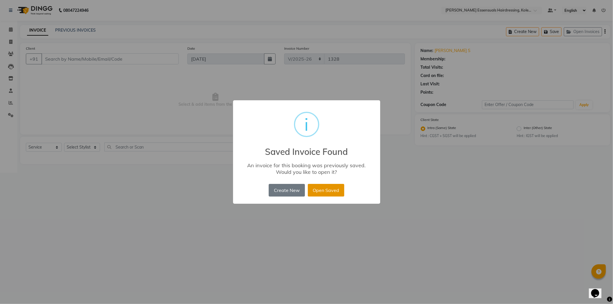
click at [325, 190] on button "Open Saved" at bounding box center [326, 190] width 36 height 13
type input "62******45"
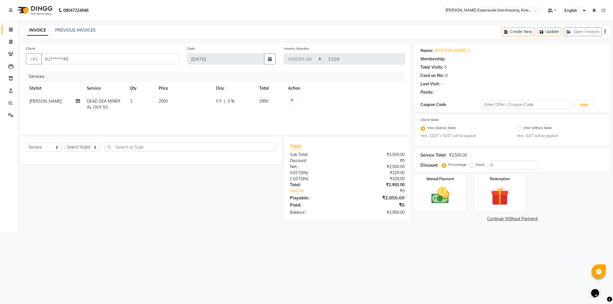
select select "1: Object"
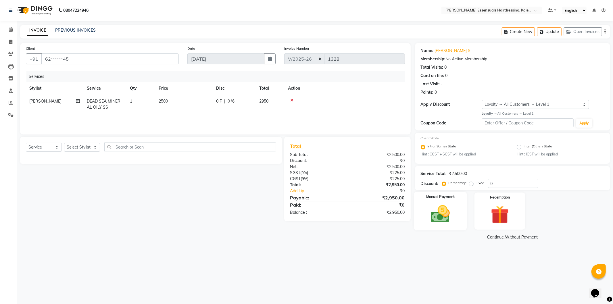
click at [435, 212] on img at bounding box center [440, 214] width 31 height 22
click at [462, 239] on span "CASH" at bounding box center [462, 237] width 12 height 7
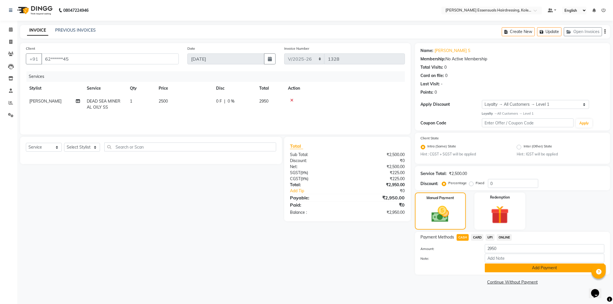
click at [509, 270] on button "Add Payment" at bounding box center [543, 267] width 119 height 9
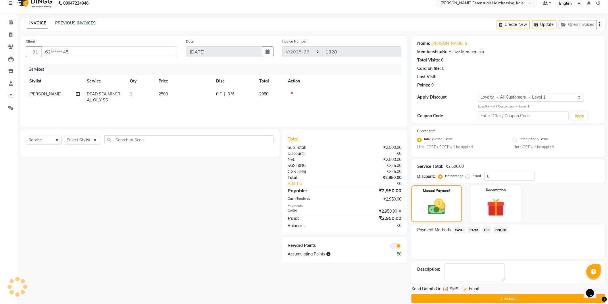
scroll to position [15, 0]
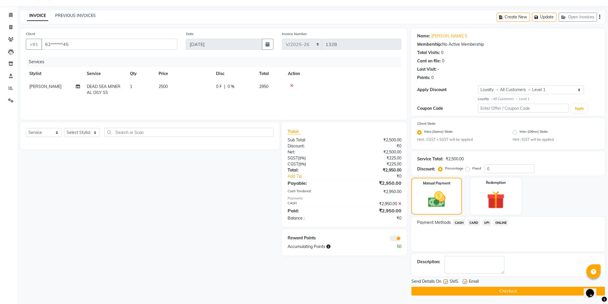
click at [511, 290] on button "Checkout" at bounding box center [508, 291] width 194 height 9
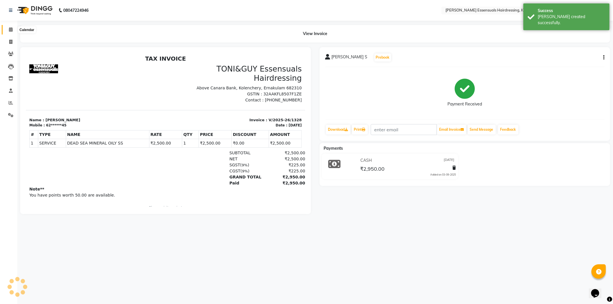
click at [10, 27] on span at bounding box center [11, 29] width 10 height 7
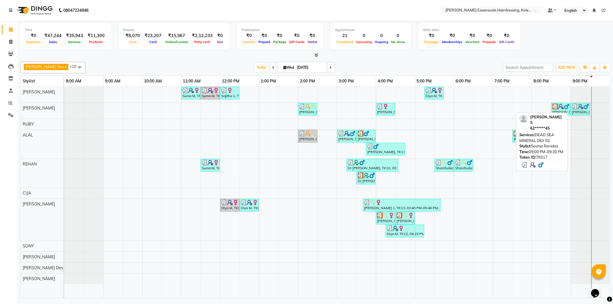
click at [580, 111] on div "jobin S, TK17, 09:00 PM-09:30 PM, DEAD SEA MINERAL OILY SS" at bounding box center [580, 109] width 18 height 11
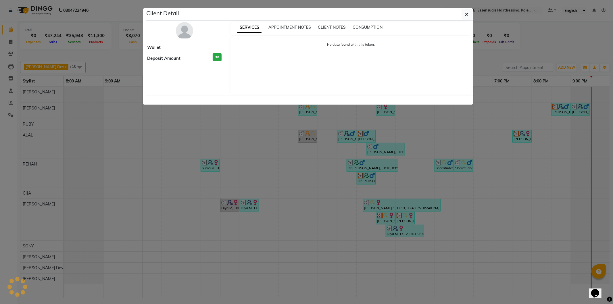
select select "3"
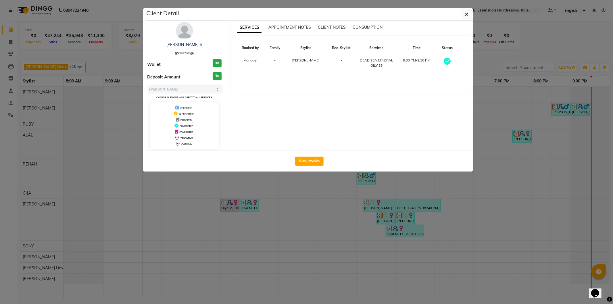
drag, startPoint x: 501, startPoint y: 202, endPoint x: 507, endPoint y: 188, distance: 15.1
click at [501, 202] on ngb-modal-window "Client Detail jobin S 62******45 Wallet ₹0 Deposit Amount ₹0 Select MARK DONE U…" at bounding box center [306, 152] width 613 height 304
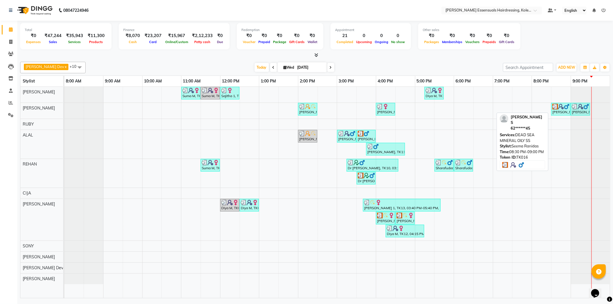
click at [556, 108] on img at bounding box center [555, 107] width 6 height 6
select select "3"
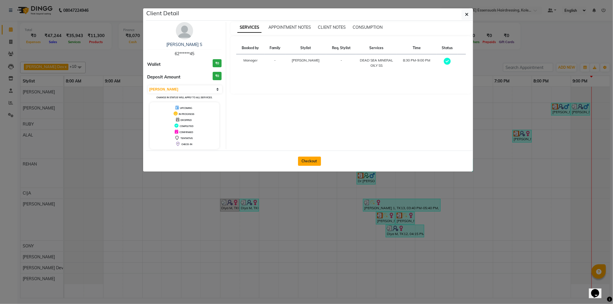
click at [307, 161] on button "Checkout" at bounding box center [309, 161] width 23 height 9
select select "service"
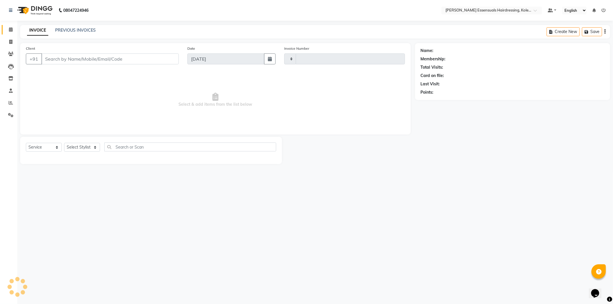
type input "1329"
select select "8281"
type input "62******45"
select select "79967"
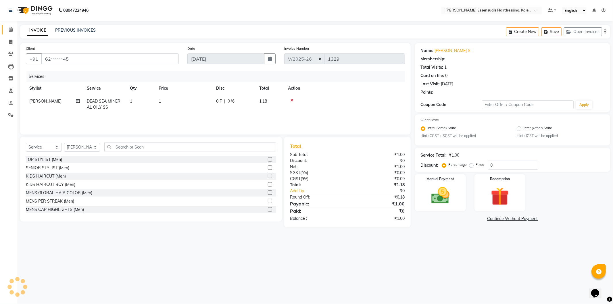
select select "1: Object"
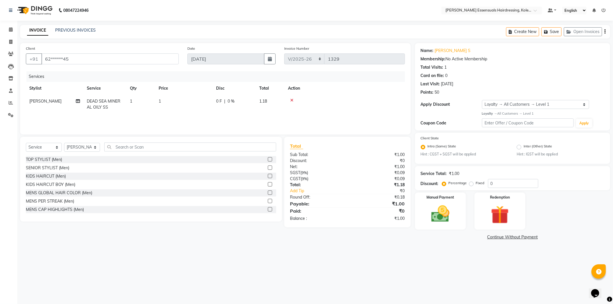
click at [160, 103] on span "1" at bounding box center [160, 100] width 2 height 5
select select "79967"
click at [170, 102] on input "1" at bounding box center [168, 102] width 22 height 9
drag, startPoint x: 212, startPoint y: 102, endPoint x: 186, endPoint y: 105, distance: 26.8
click at [160, 99] on span "1" at bounding box center [160, 100] width 2 height 5
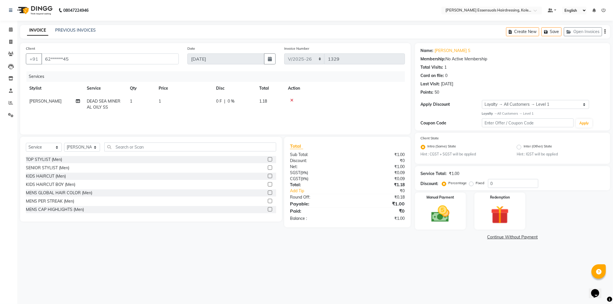
select select "79967"
drag, startPoint x: 191, startPoint y: 103, endPoint x: 181, endPoint y: 103, distance: 9.2
click at [181, 103] on tr "Admin [PERSON_NAME] Dev [PERSON_NAME] [PERSON_NAME] [PERSON_NAME] Accountant [P…" at bounding box center [215, 107] width 379 height 24
type input "0"
click at [395, 102] on div at bounding box center [344, 100] width 113 height 4
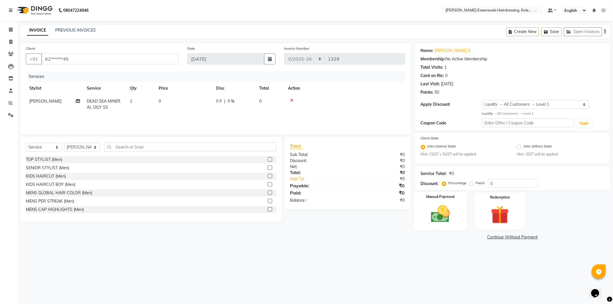
click at [443, 212] on img at bounding box center [440, 214] width 31 height 22
click at [465, 235] on span "CASH" at bounding box center [462, 237] width 12 height 7
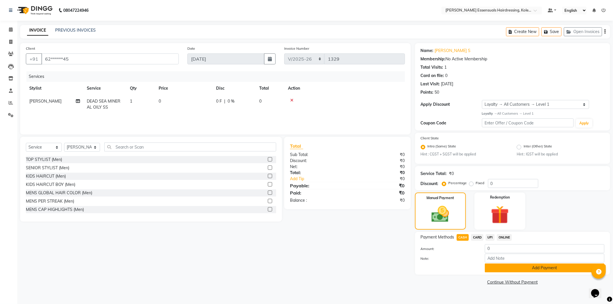
click at [496, 265] on button "Add Payment" at bounding box center [543, 267] width 119 height 9
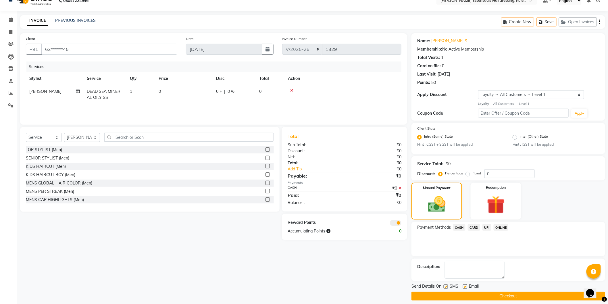
scroll to position [15, 0]
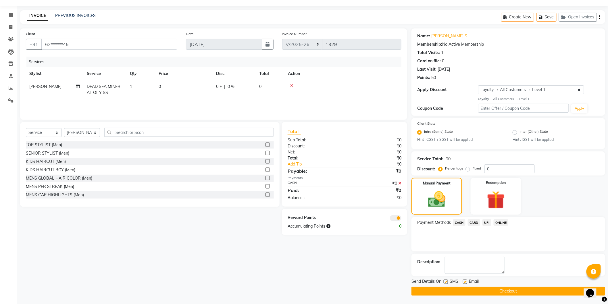
click at [472, 293] on button "Checkout" at bounding box center [508, 291] width 194 height 9
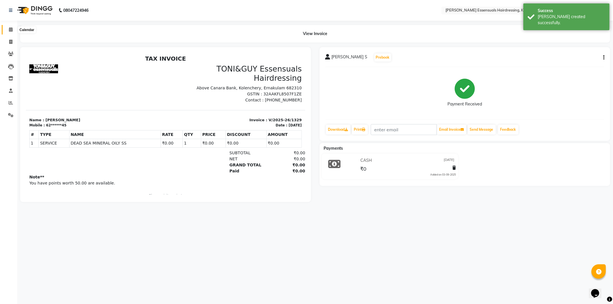
click at [10, 30] on icon at bounding box center [11, 29] width 4 height 4
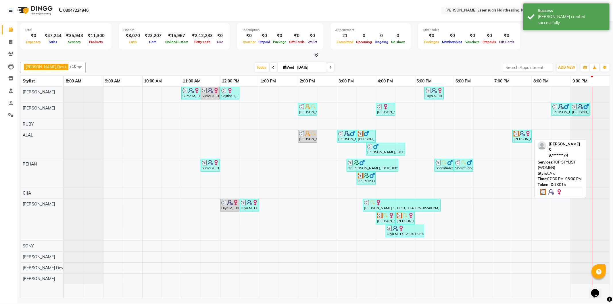
click at [524, 139] on div "[PERSON_NAME], TK15, 07:30 PM-08:00 PM, TOP STYLIST (WOMEN)" at bounding box center [522, 136] width 18 height 11
select select "3"
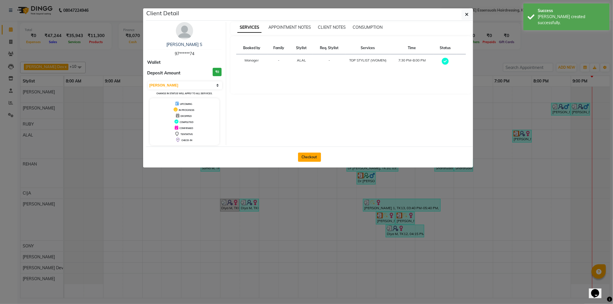
click at [308, 156] on button "Checkout" at bounding box center [309, 156] width 23 height 9
select select "service"
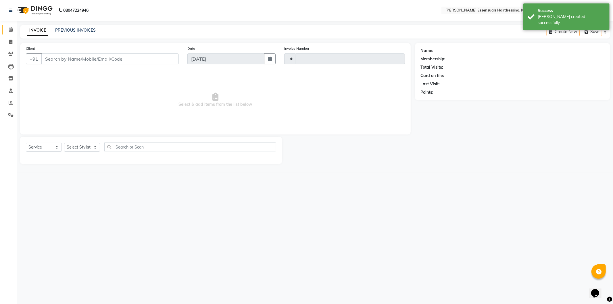
type input "1330"
select select "8281"
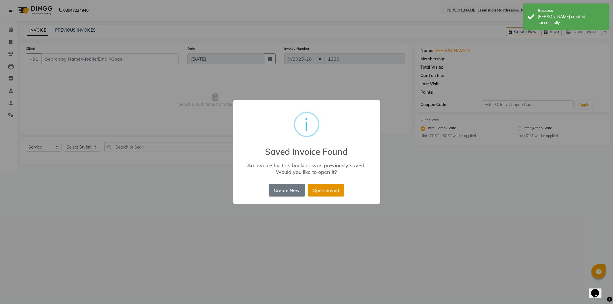
click at [317, 184] on button "Open Saved" at bounding box center [326, 190] width 36 height 13
type input "97******74"
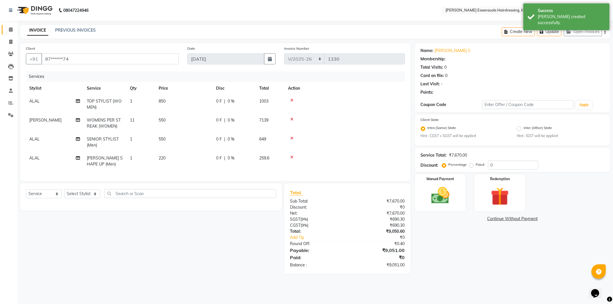
select select "1: Object"
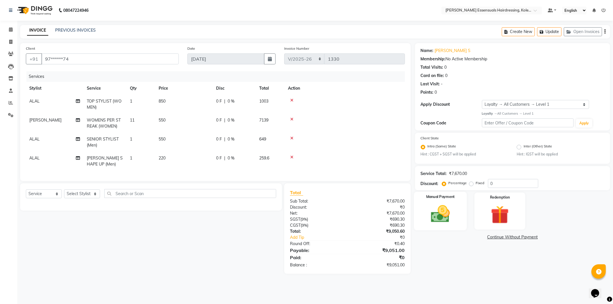
click at [443, 213] on img at bounding box center [440, 214] width 31 height 22
click at [476, 236] on span "CARD" at bounding box center [477, 237] width 12 height 7
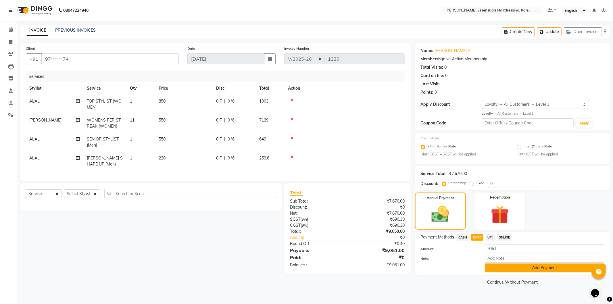
click at [493, 269] on button "Add Payment" at bounding box center [543, 267] width 119 height 9
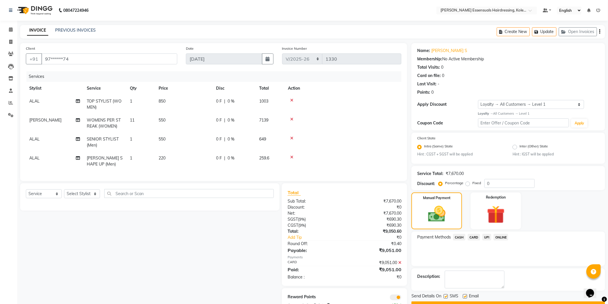
scroll to position [24, 0]
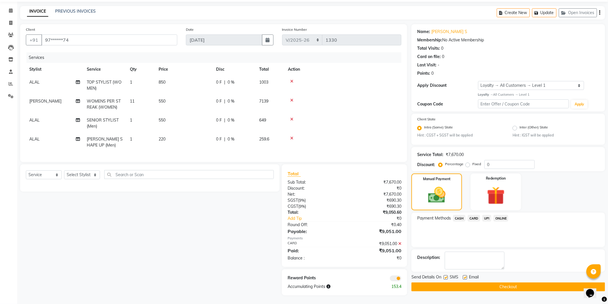
click at [494, 284] on button "Checkout" at bounding box center [508, 286] width 194 height 9
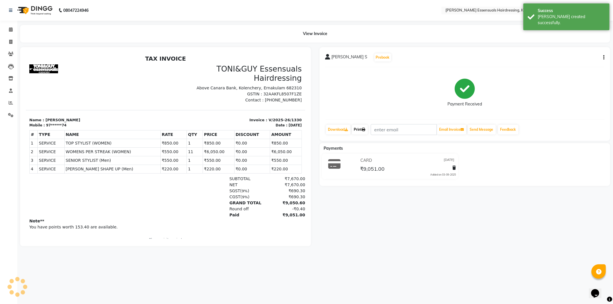
click at [361, 130] on link "Print" at bounding box center [359, 130] width 16 height 10
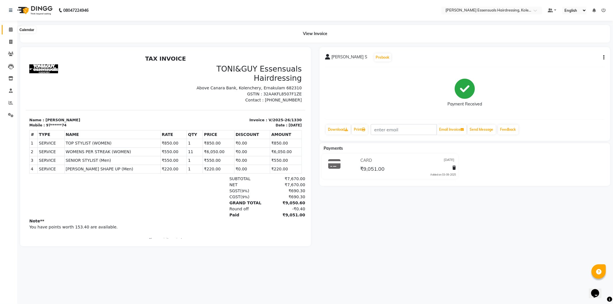
click at [10, 30] on icon at bounding box center [11, 29] width 4 height 4
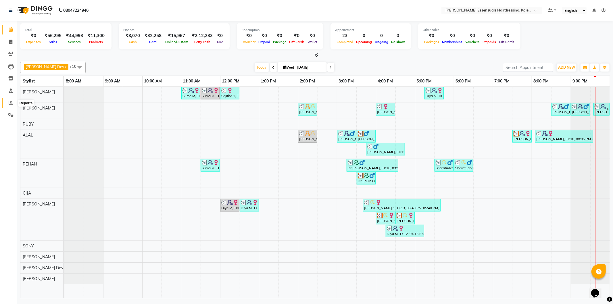
click at [10, 102] on icon at bounding box center [11, 103] width 4 height 4
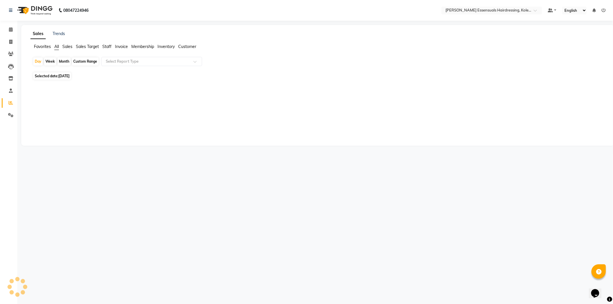
click at [105, 45] on span "Staff" at bounding box center [106, 46] width 9 height 5
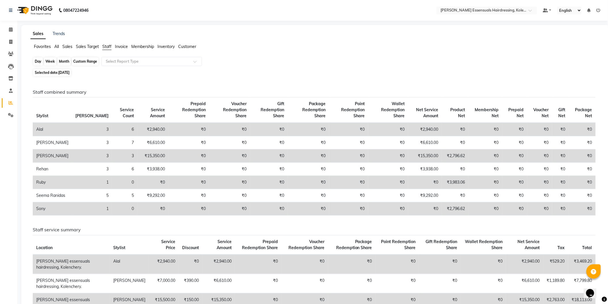
click at [42, 60] on div "Day" at bounding box center [37, 61] width 9 height 8
select select "9"
select select "2025"
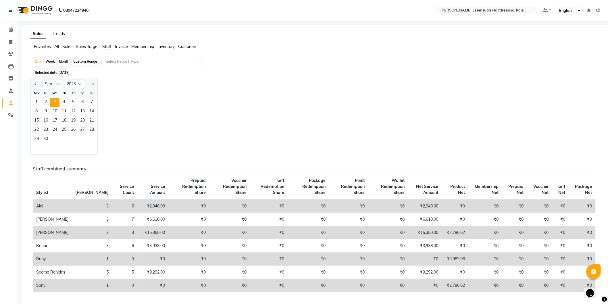
click at [62, 59] on div "Month" at bounding box center [63, 61] width 13 height 8
select select "9"
select select "2025"
click at [58, 99] on span "3" at bounding box center [54, 102] width 9 height 9
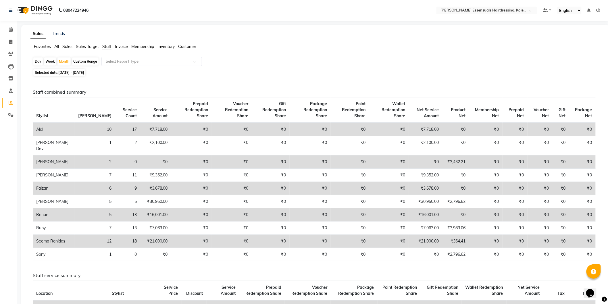
click at [82, 44] on span "Sales Target" at bounding box center [87, 46] width 23 height 5
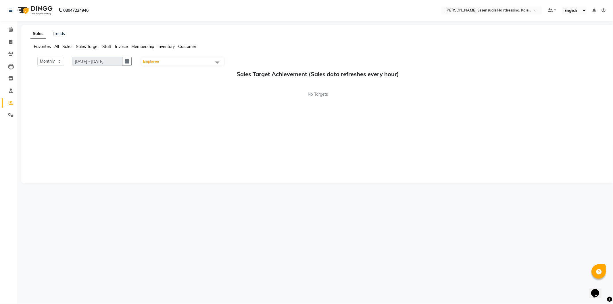
click at [66, 45] on span "Sales" at bounding box center [67, 46] width 10 height 5
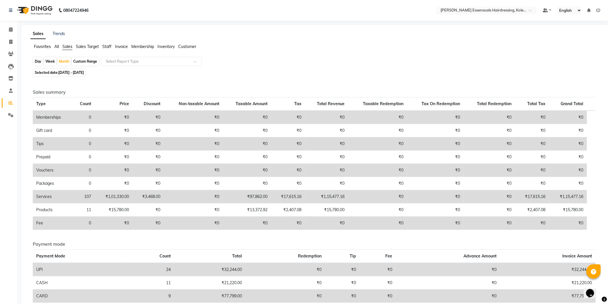
click at [40, 61] on div "Day" at bounding box center [37, 61] width 9 height 8
select select "9"
select select "2025"
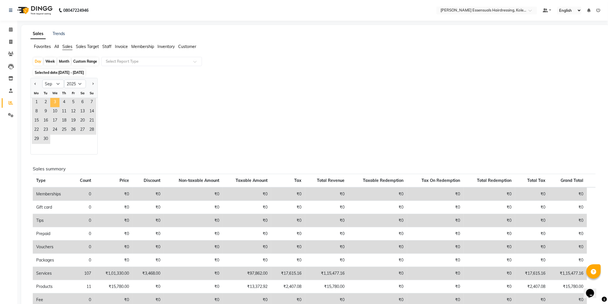
click at [54, 102] on span "3" at bounding box center [54, 102] width 9 height 9
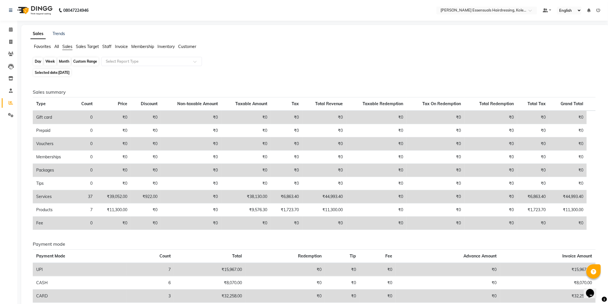
click at [37, 61] on div "Day" at bounding box center [37, 61] width 9 height 8
select select "9"
select select "2025"
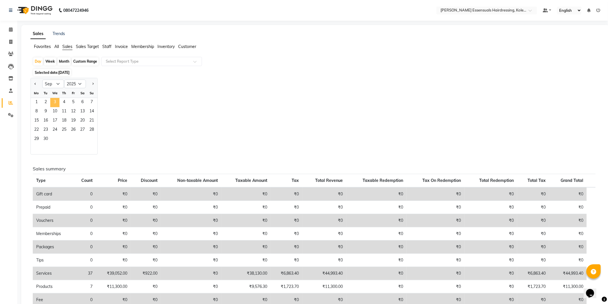
click at [54, 101] on span "3" at bounding box center [54, 102] width 9 height 9
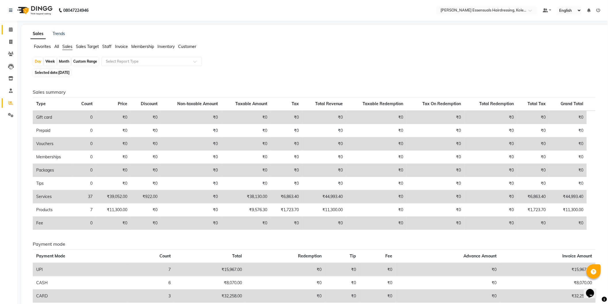
click at [10, 25] on link "Calendar" at bounding box center [9, 29] width 14 height 9
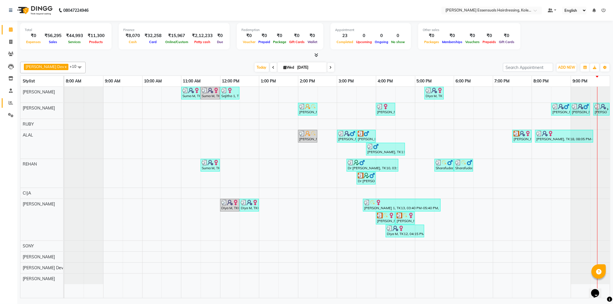
click at [12, 102] on icon at bounding box center [11, 103] width 4 height 4
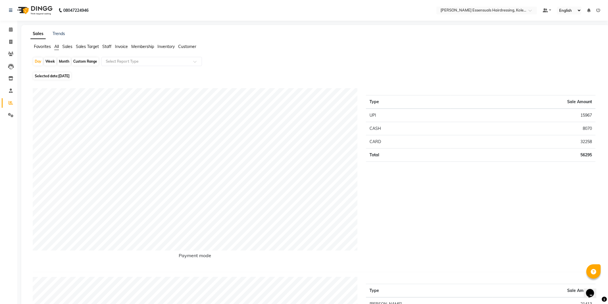
click at [70, 45] on span "Sales" at bounding box center [67, 46] width 10 height 5
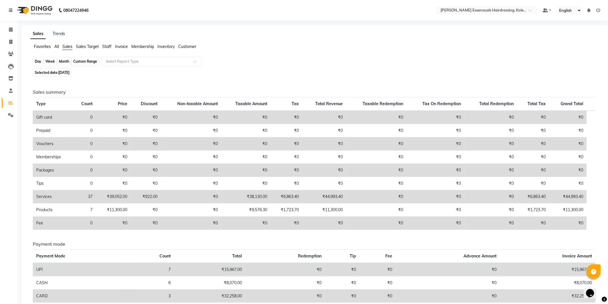
click at [36, 59] on div "Day" at bounding box center [37, 61] width 9 height 8
select select "9"
select select "2025"
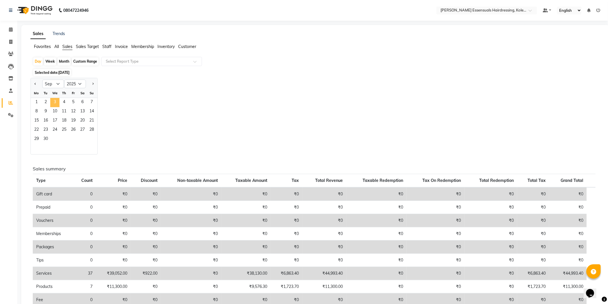
click at [51, 99] on span "3" at bounding box center [54, 102] width 9 height 9
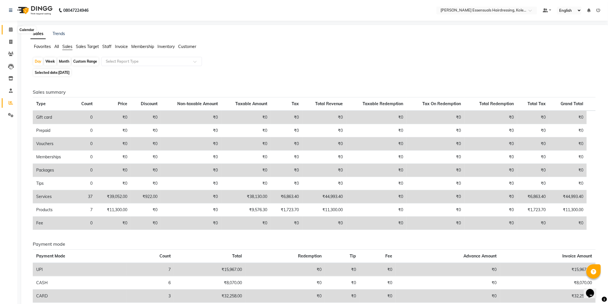
click at [11, 28] on icon at bounding box center [11, 29] width 4 height 4
